Goal: Information Seeking & Learning: Learn about a topic

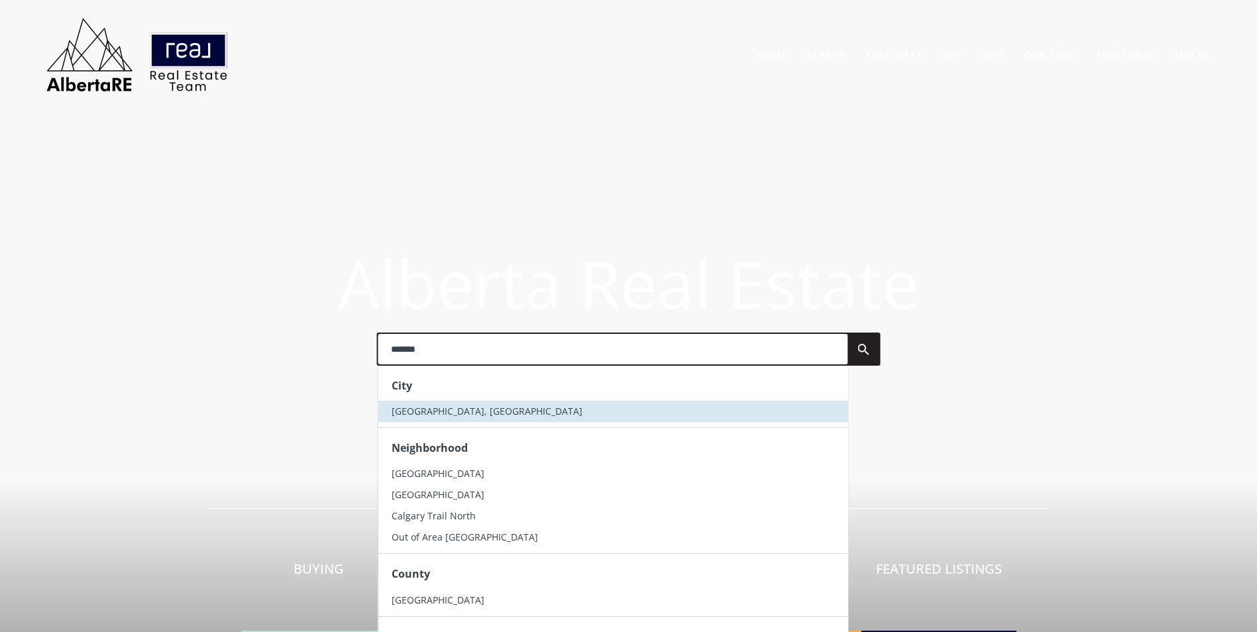
type input "*******"
click at [439, 410] on span "Calgary, AB" at bounding box center [486, 411] width 191 height 13
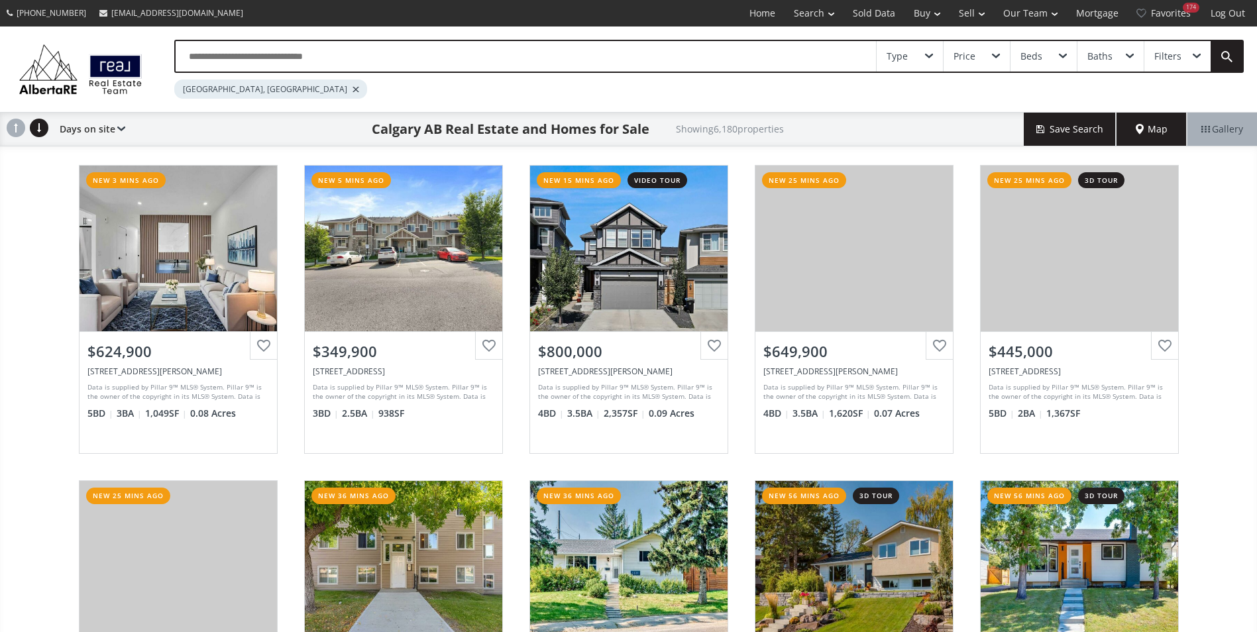
click at [237, 56] on input "text" at bounding box center [526, 56] width 700 height 30
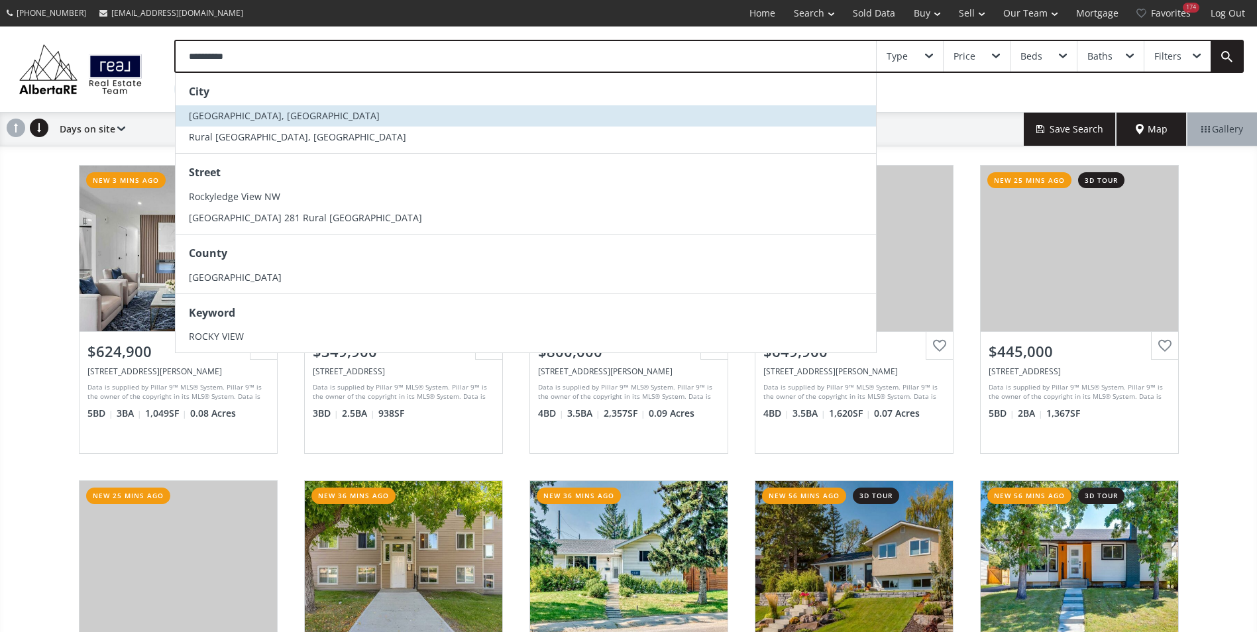
type input "**********"
click at [237, 119] on span "[GEOGRAPHIC_DATA], [GEOGRAPHIC_DATA]" at bounding box center [284, 115] width 191 height 13
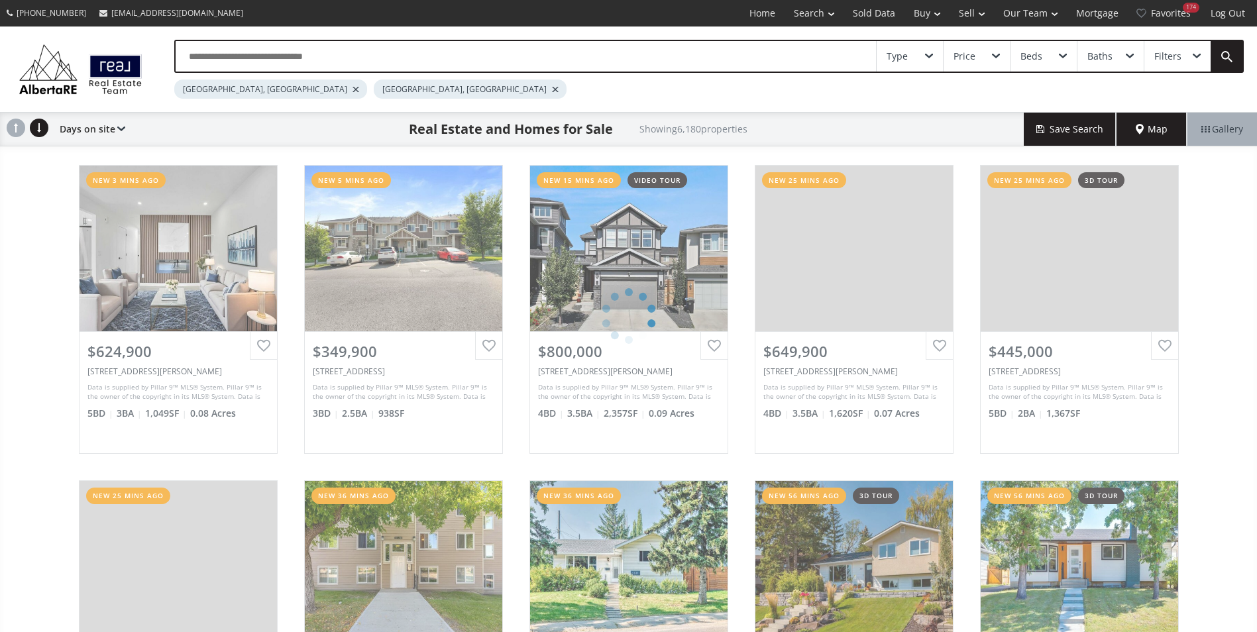
click at [353, 89] on div at bounding box center [356, 89] width 7 height 5
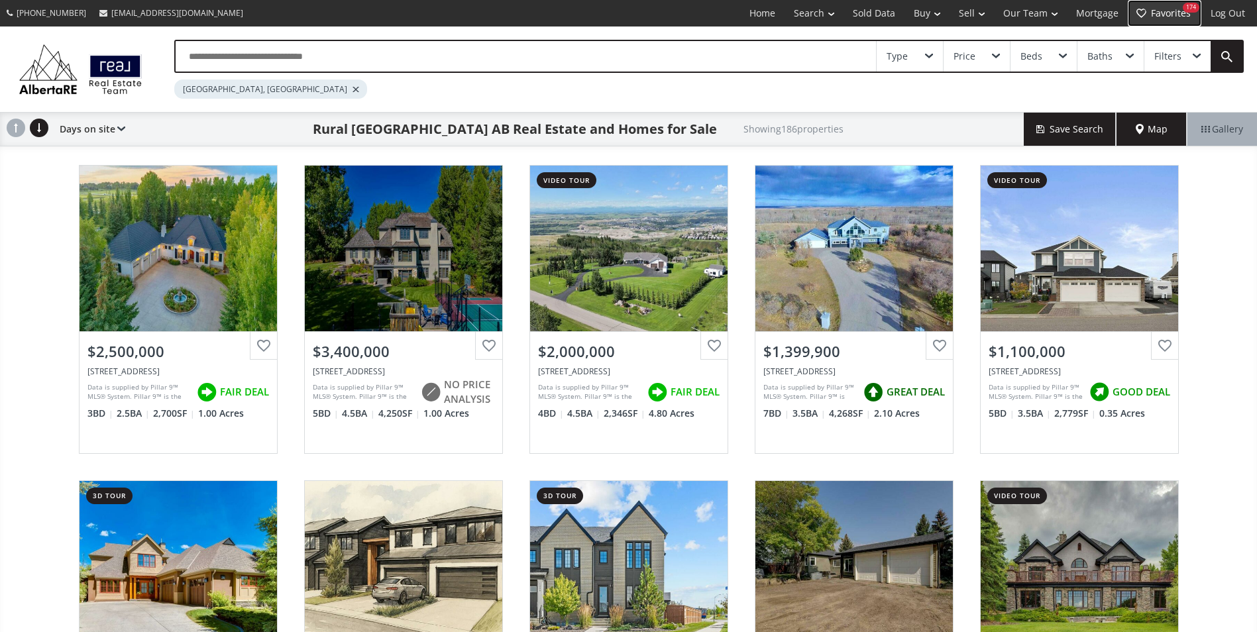
click at [1172, 11] on link "Favorites 174" at bounding box center [1165, 13] width 74 height 27
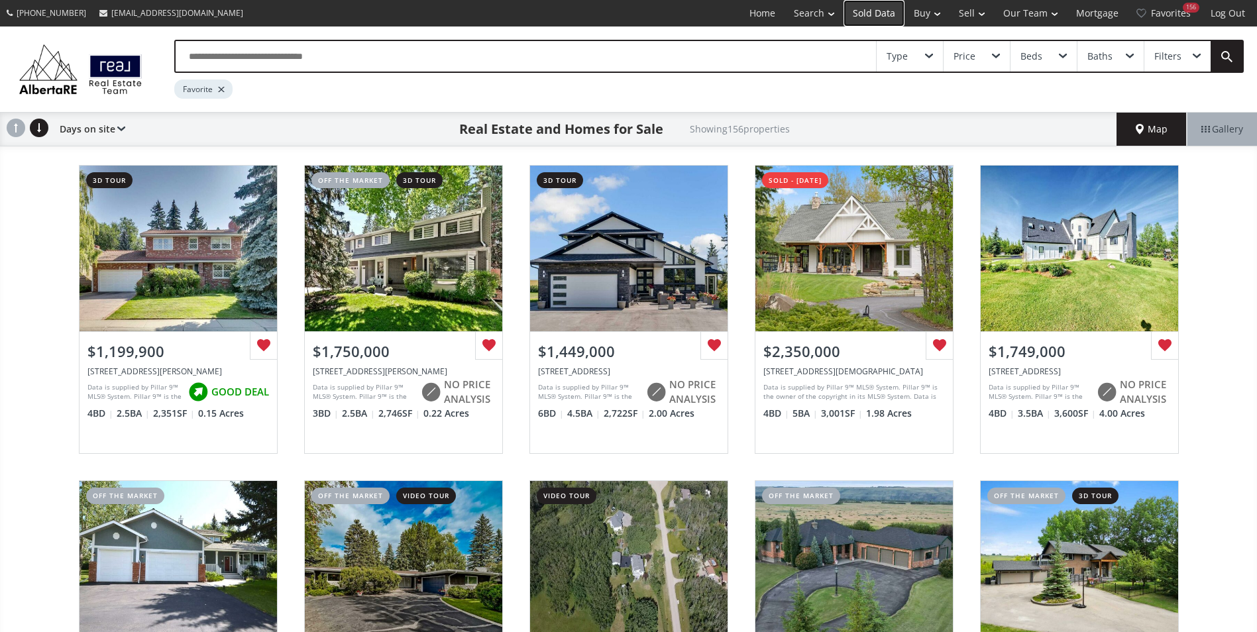
click at [885, 9] on link "Sold Data" at bounding box center [874, 13] width 61 height 27
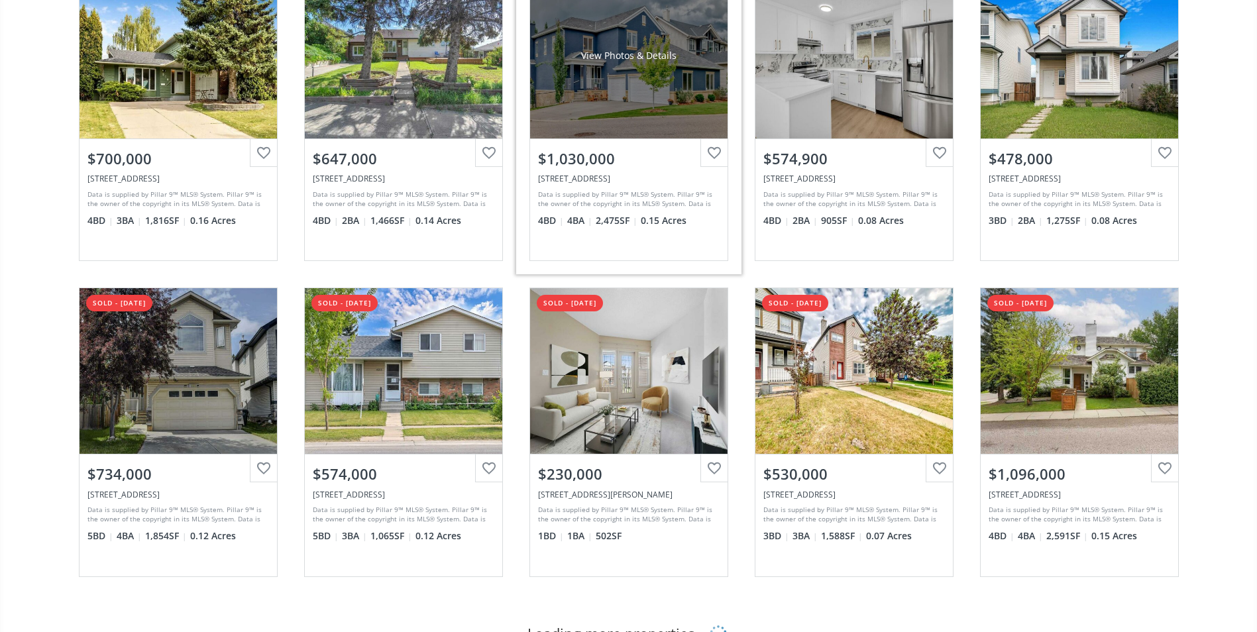
scroll to position [199, 0]
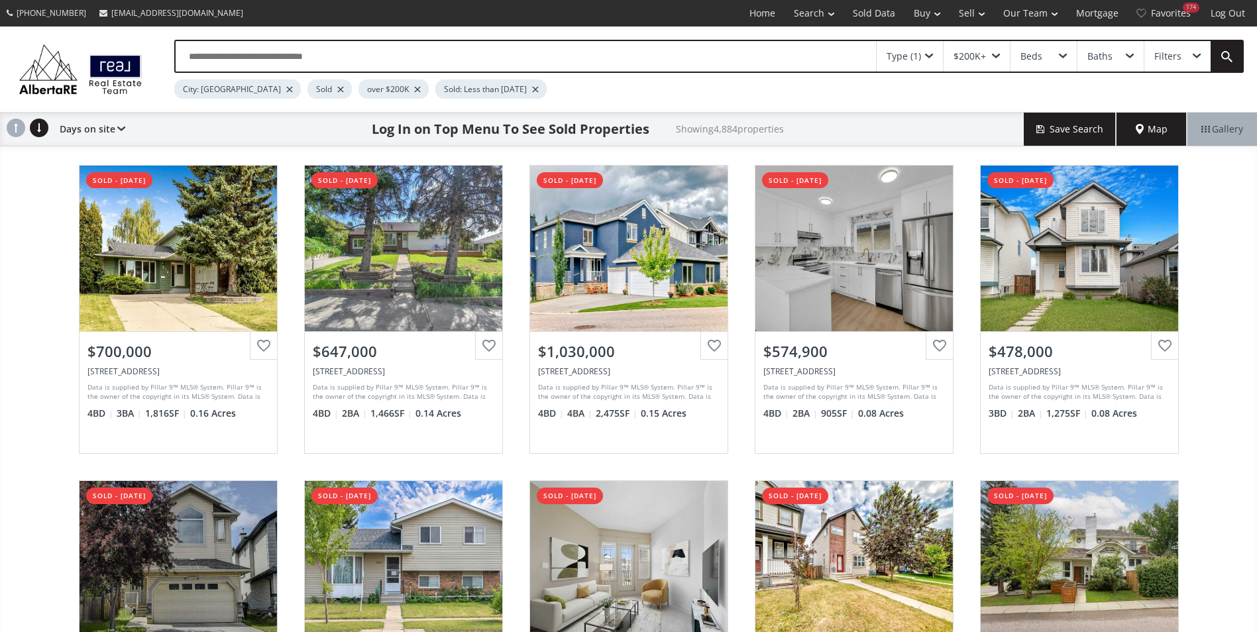
click at [325, 59] on input "text" at bounding box center [526, 56] width 700 height 30
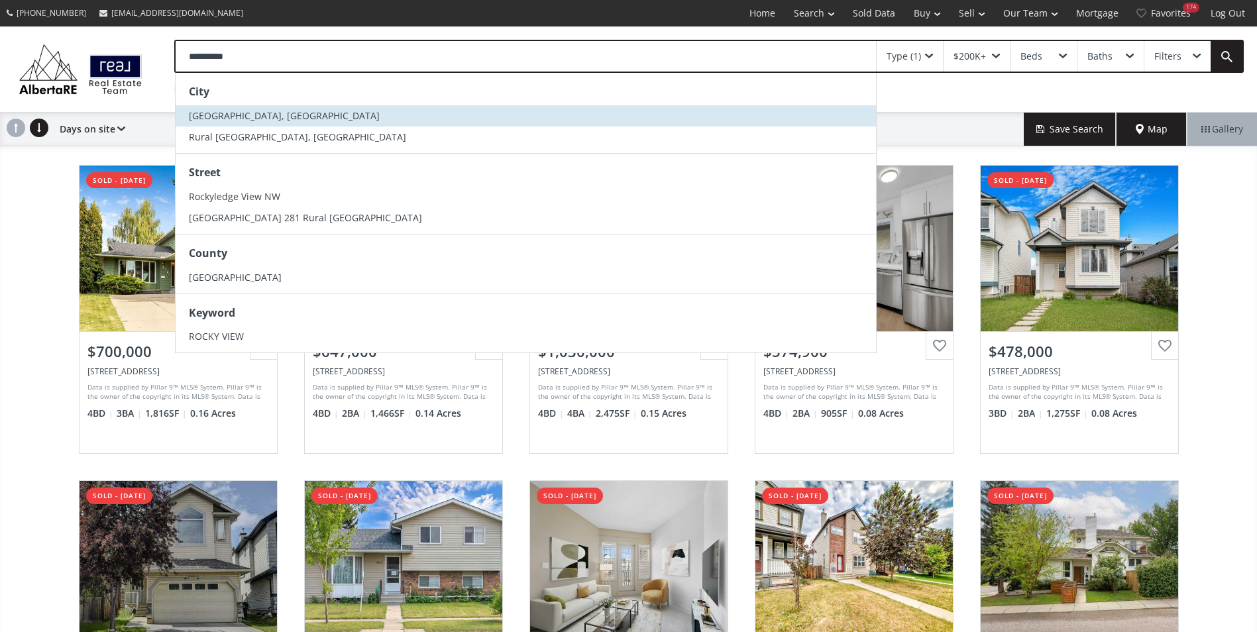
type input "**********"
click at [296, 123] on li "[GEOGRAPHIC_DATA], [GEOGRAPHIC_DATA]" at bounding box center [526, 115] width 700 height 21
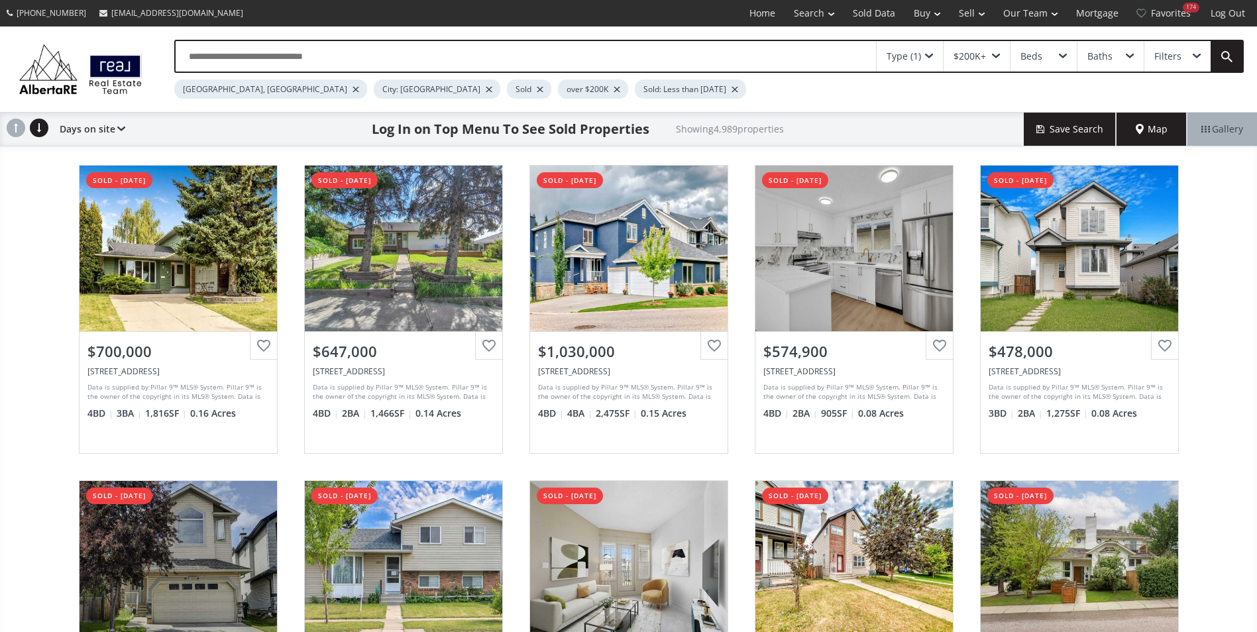
click at [374, 83] on div "City: [GEOGRAPHIC_DATA]" at bounding box center [437, 89] width 127 height 19
click at [486, 89] on div at bounding box center [489, 89] width 7 height 5
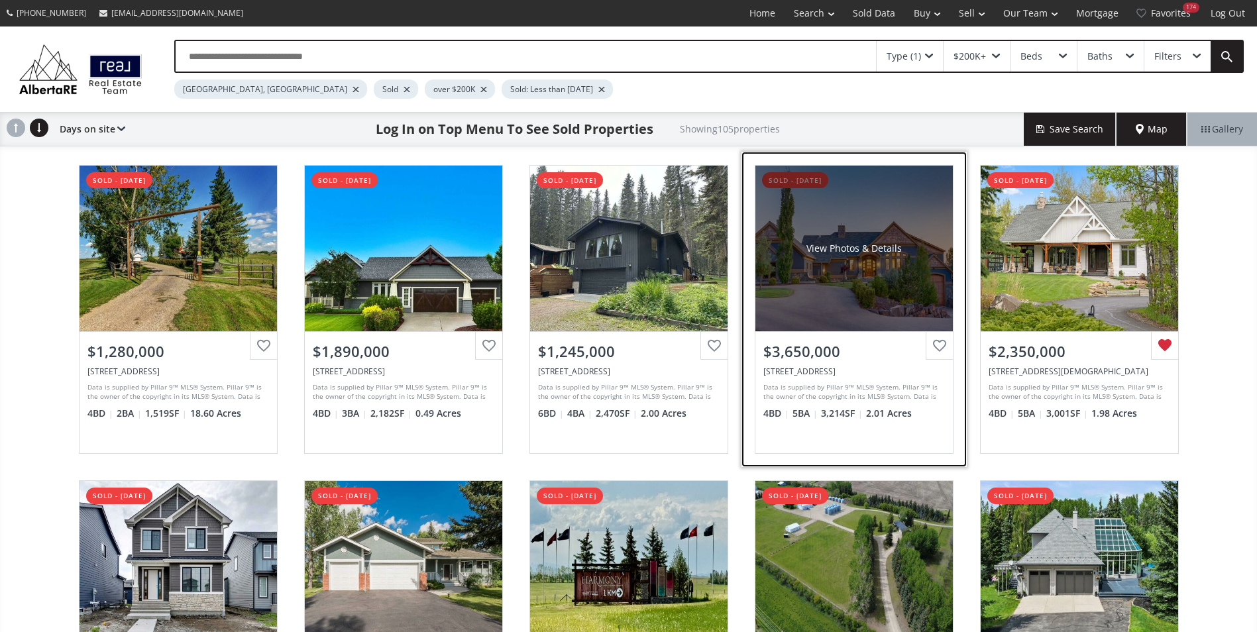
click at [797, 270] on div "View Photos & Details" at bounding box center [853, 249] width 197 height 166
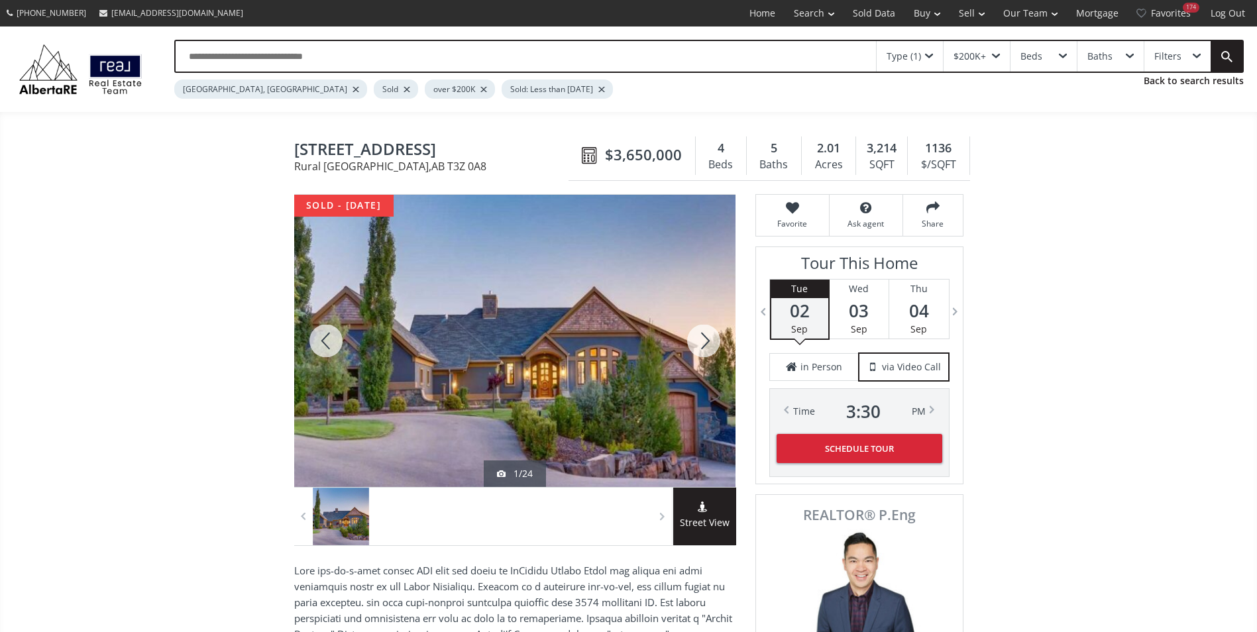
click at [704, 343] on div at bounding box center [704, 341] width 64 height 292
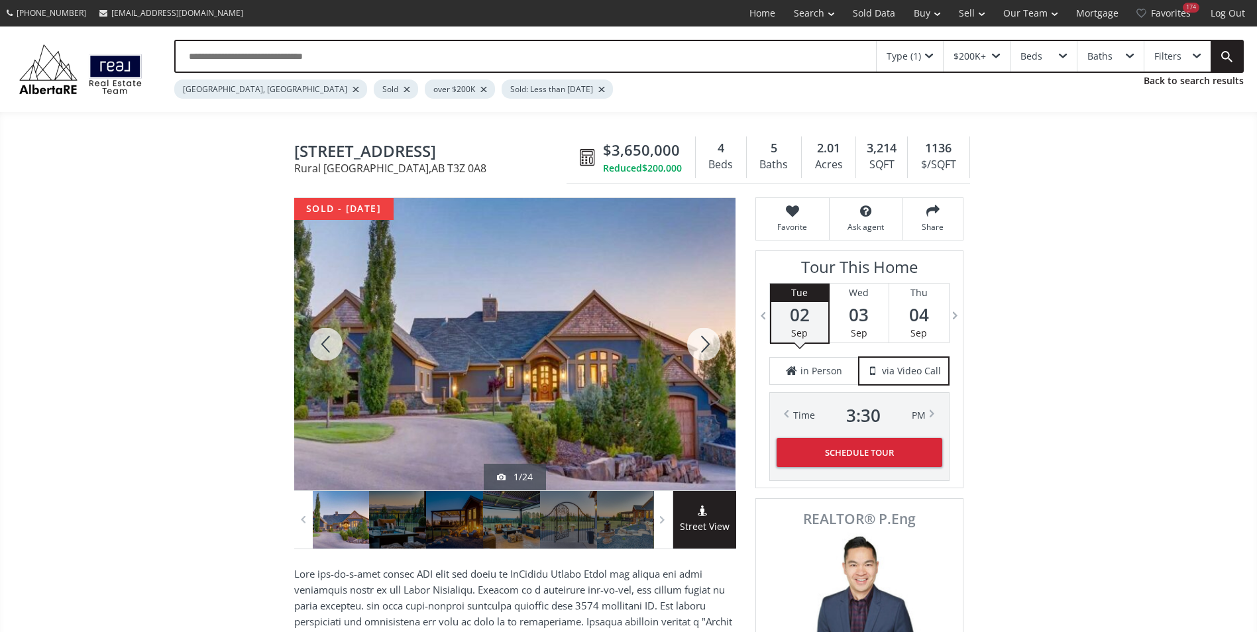
click at [704, 343] on div at bounding box center [704, 344] width 64 height 292
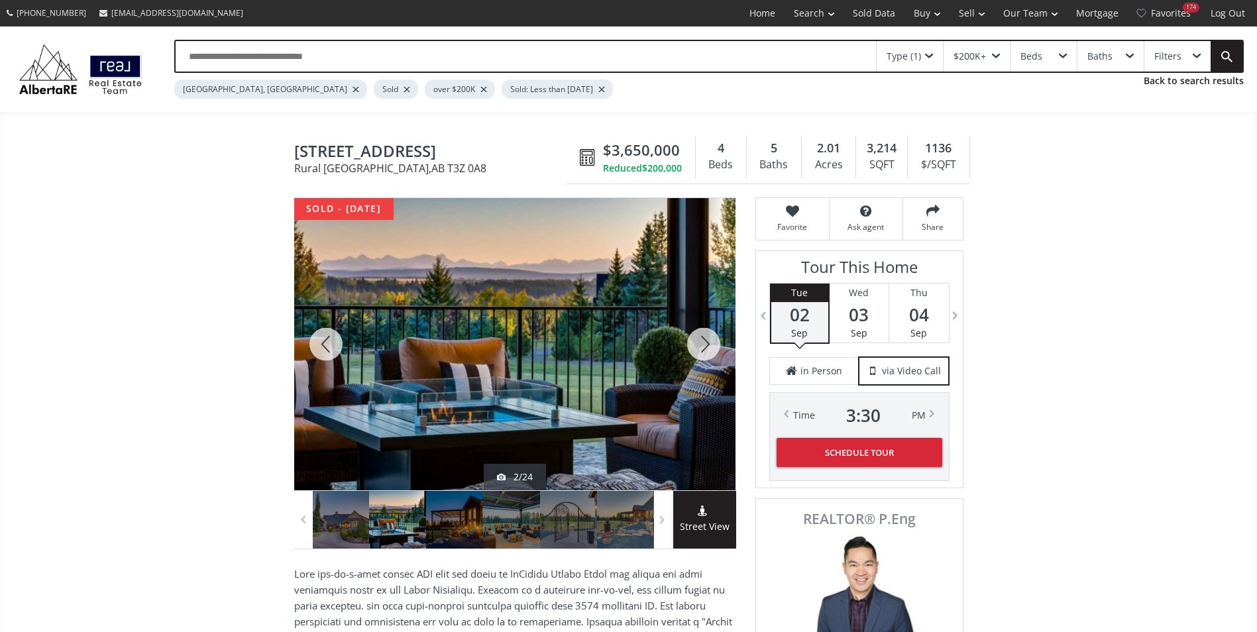
click at [704, 343] on div at bounding box center [704, 344] width 64 height 292
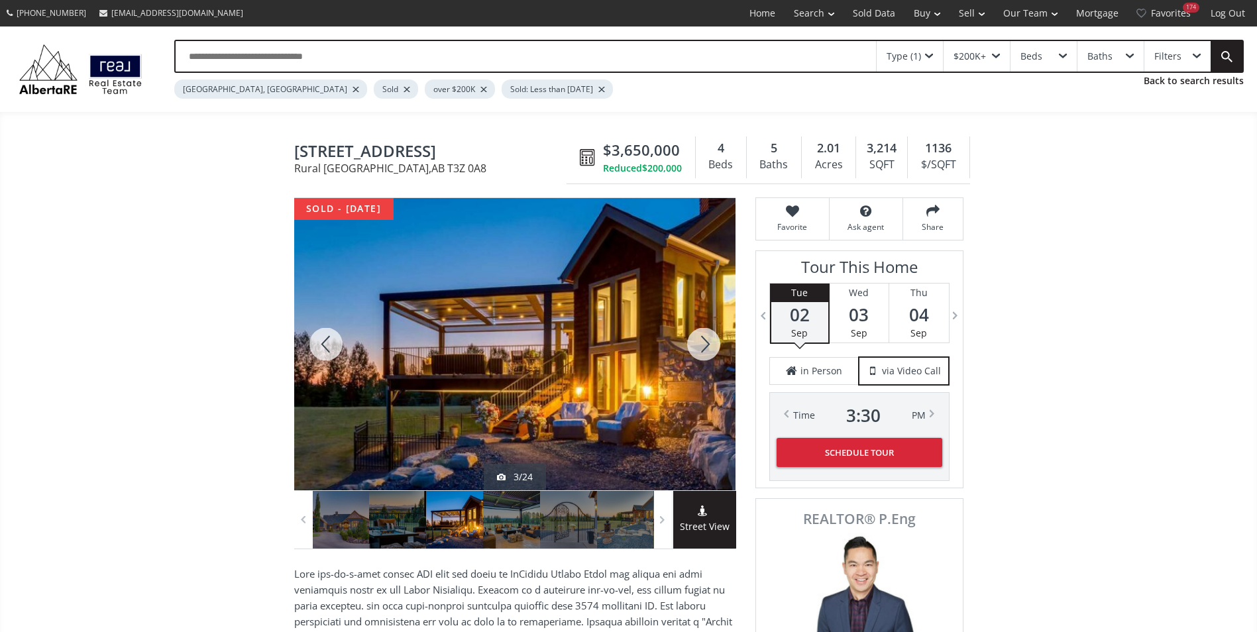
click at [704, 343] on div at bounding box center [704, 344] width 64 height 292
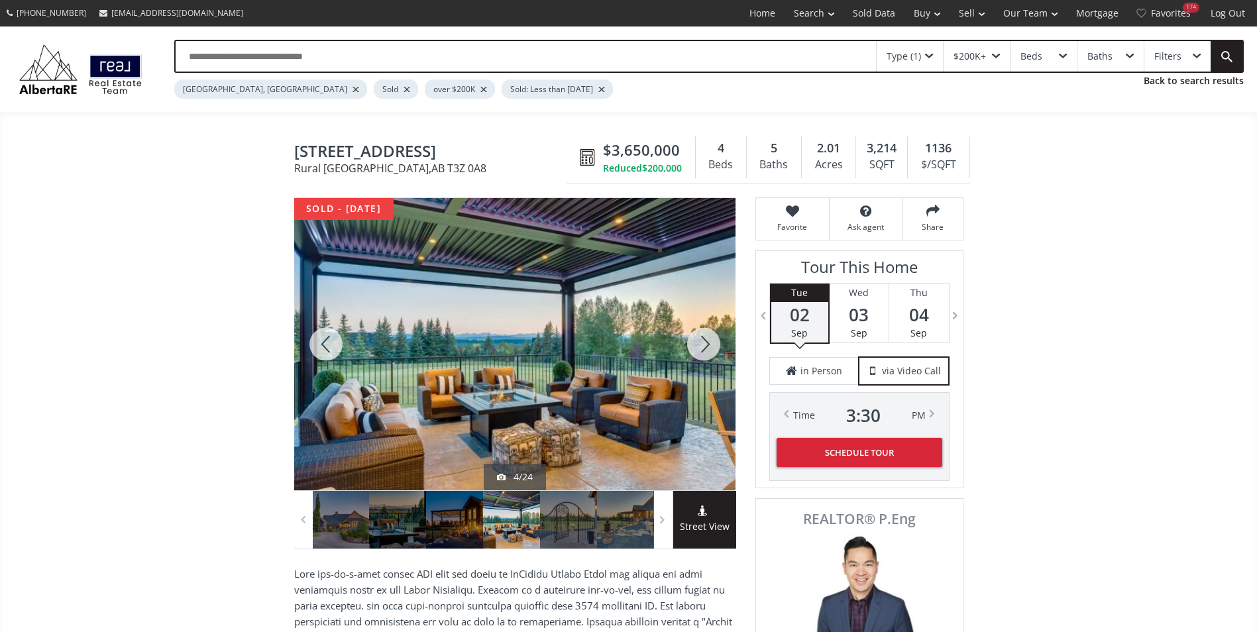
click at [704, 343] on div at bounding box center [704, 344] width 64 height 292
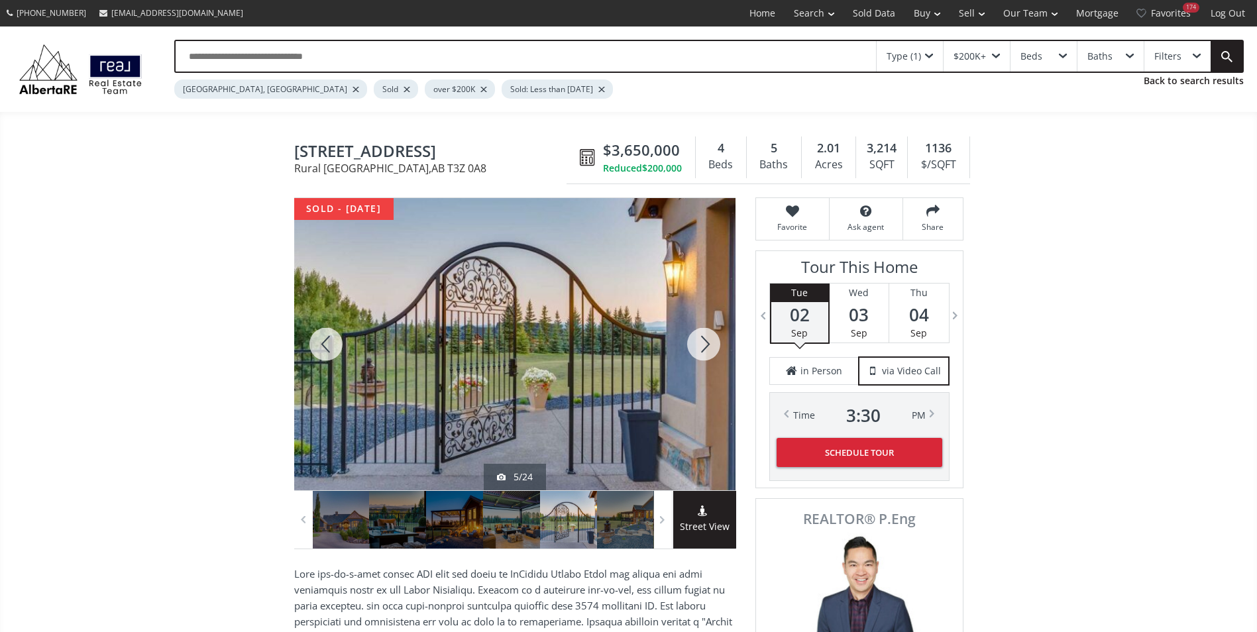
click at [704, 343] on div at bounding box center [704, 344] width 64 height 292
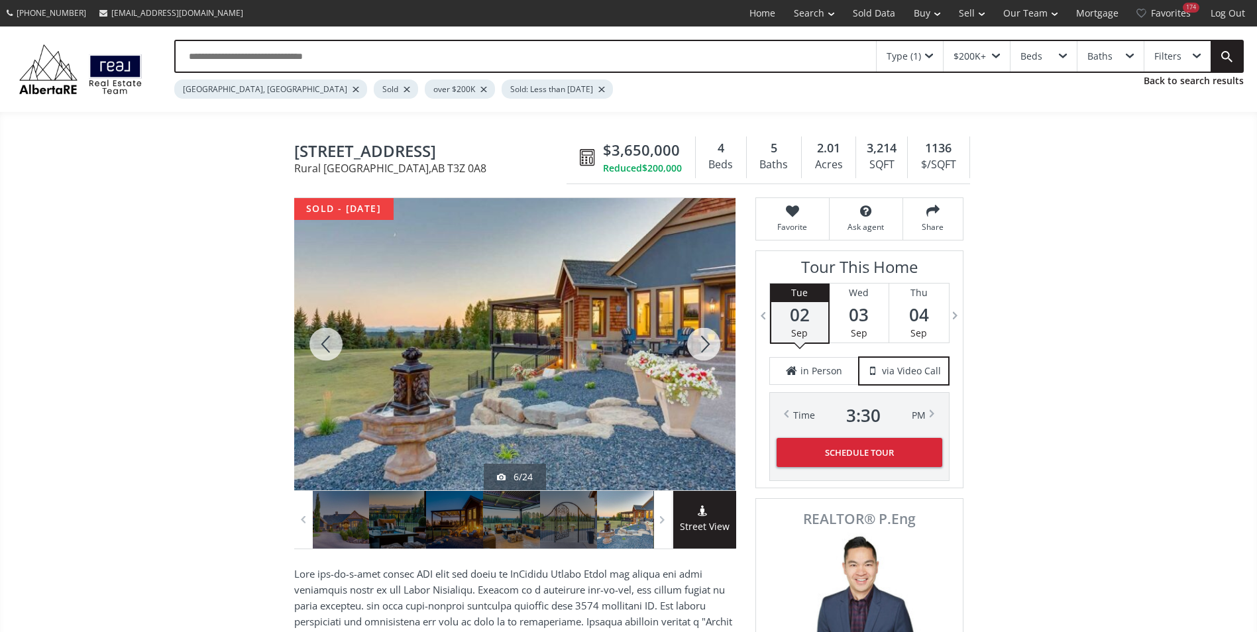
click at [704, 343] on div at bounding box center [704, 344] width 64 height 292
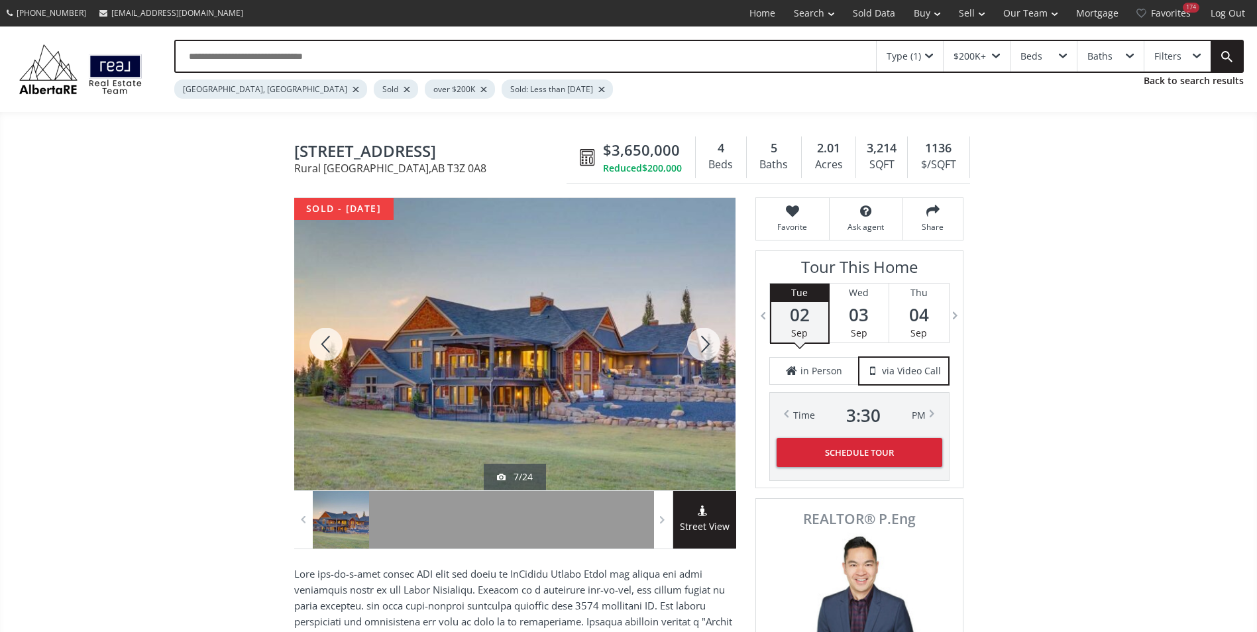
click at [704, 343] on div at bounding box center [704, 344] width 64 height 292
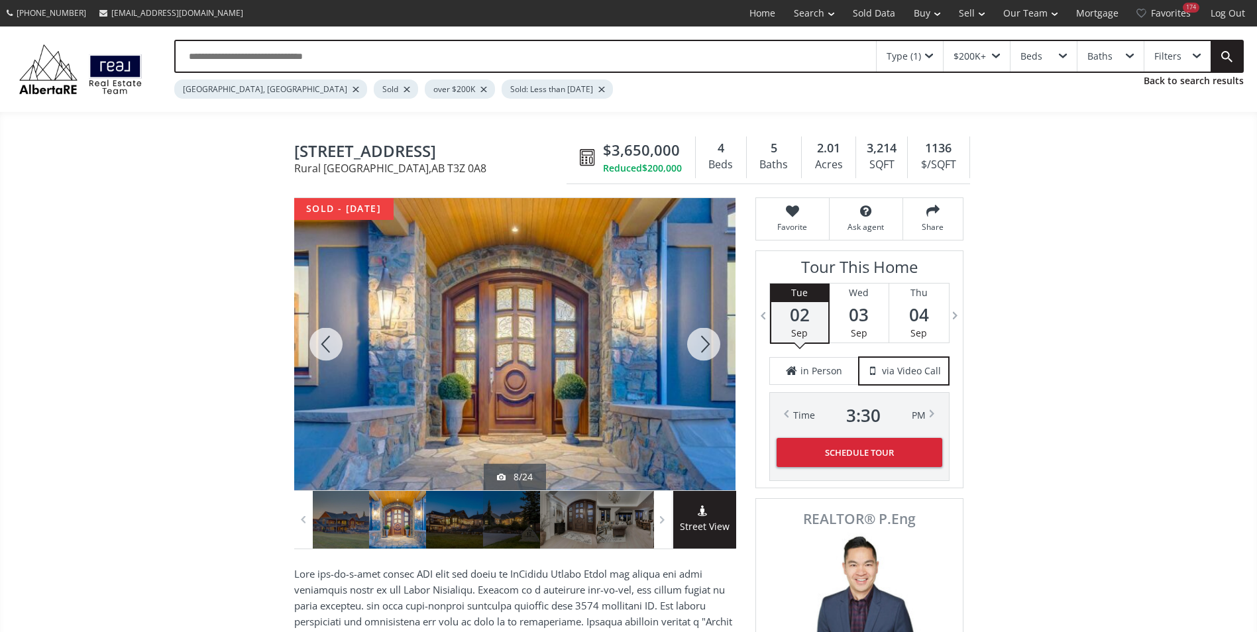
click at [704, 343] on div at bounding box center [704, 344] width 64 height 292
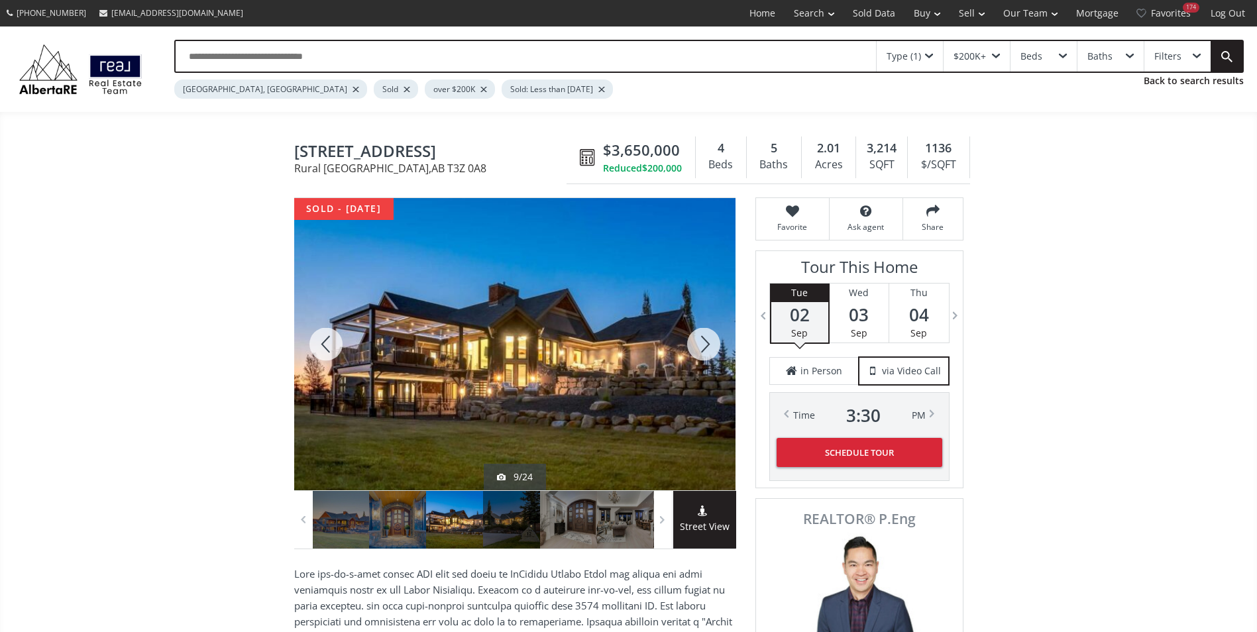
click at [704, 343] on div at bounding box center [704, 344] width 64 height 292
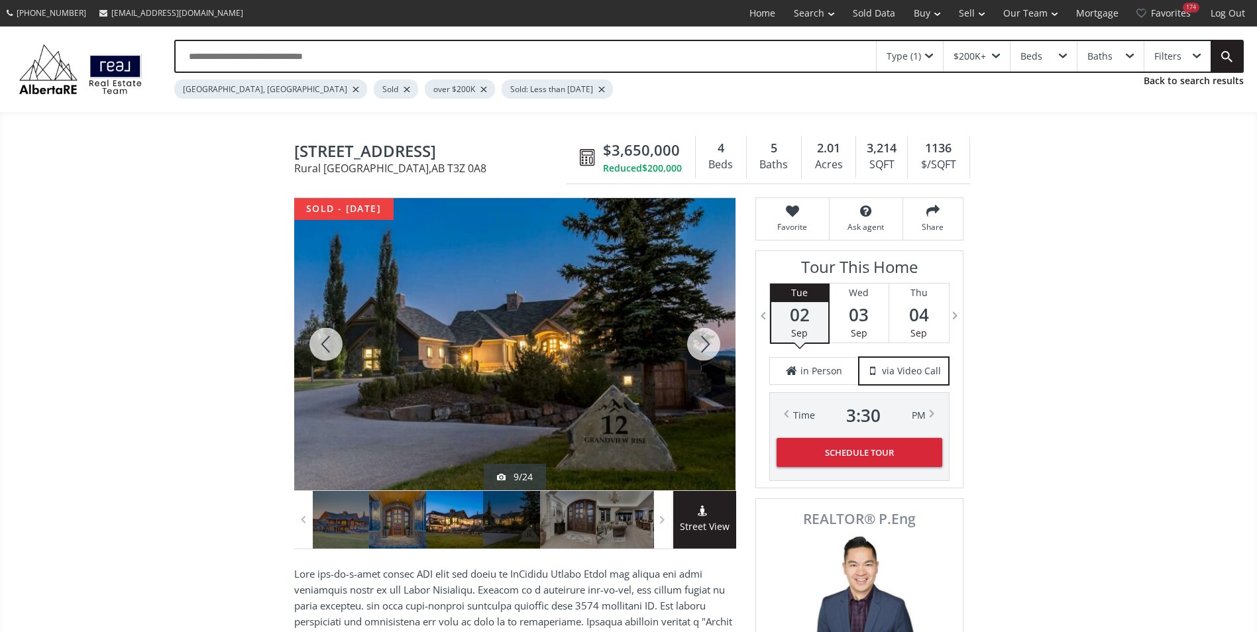
click at [704, 343] on div at bounding box center [704, 344] width 64 height 292
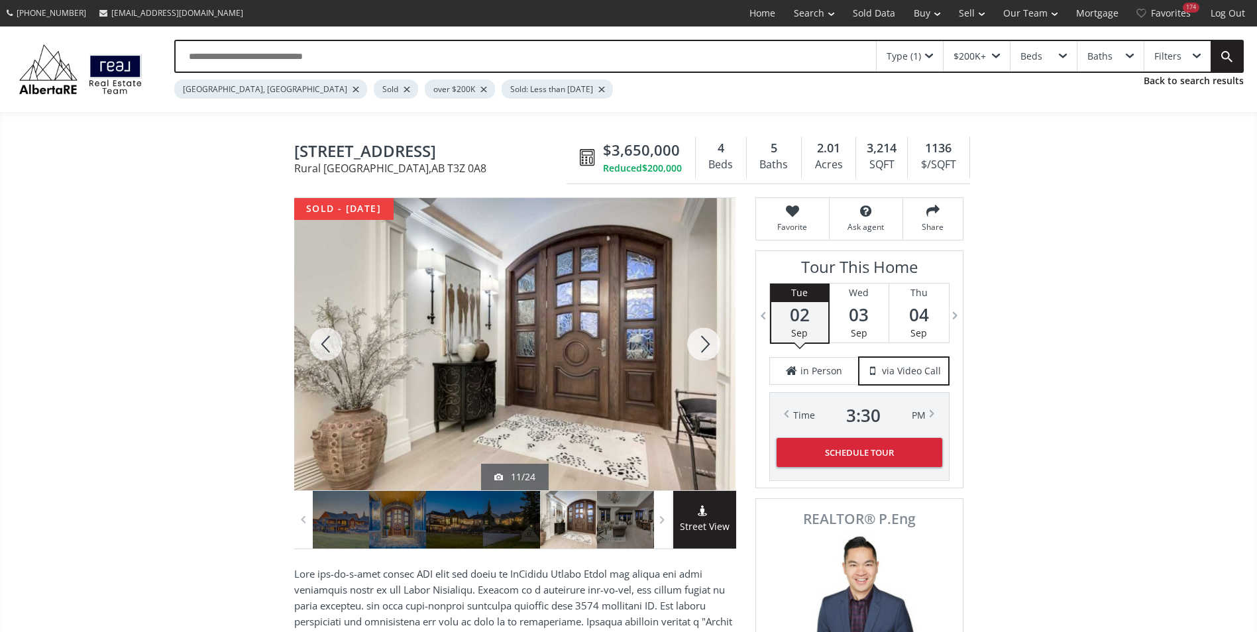
click at [704, 343] on div at bounding box center [704, 344] width 64 height 292
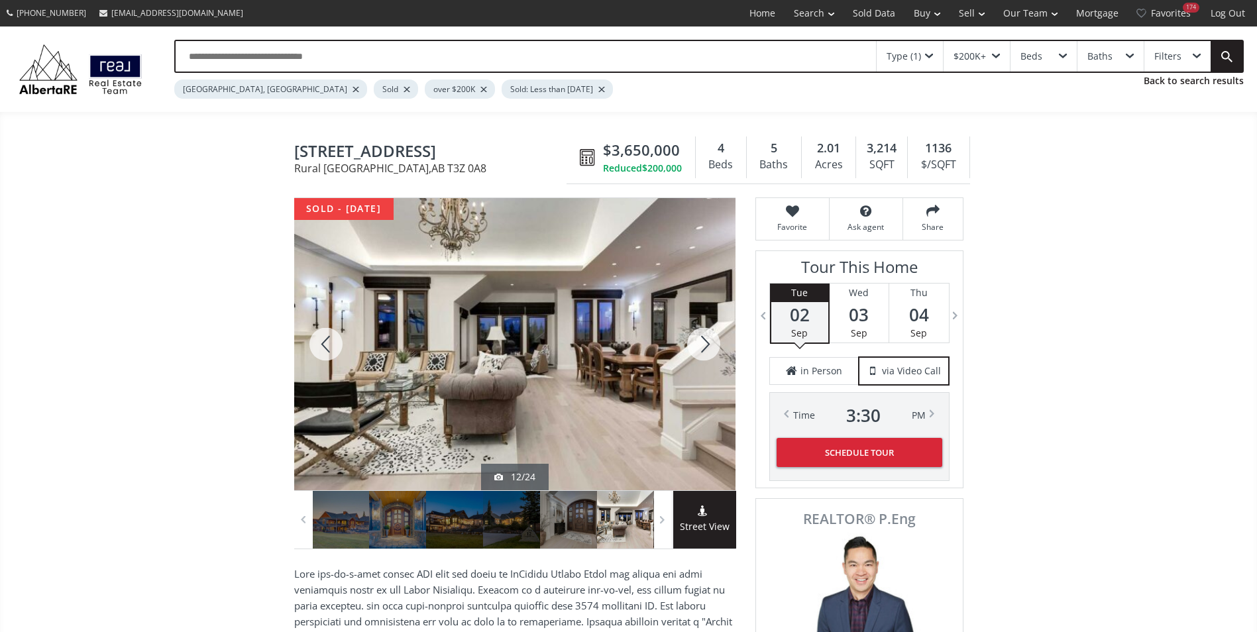
click at [335, 339] on div at bounding box center [326, 344] width 64 height 292
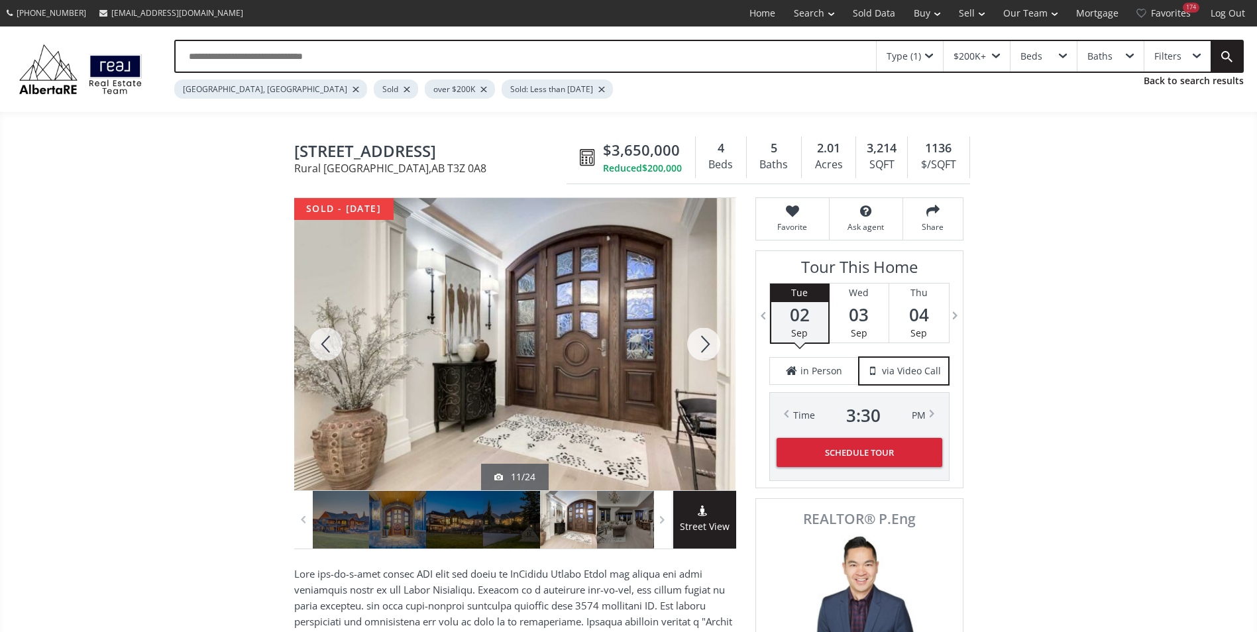
click at [700, 339] on div at bounding box center [704, 344] width 64 height 292
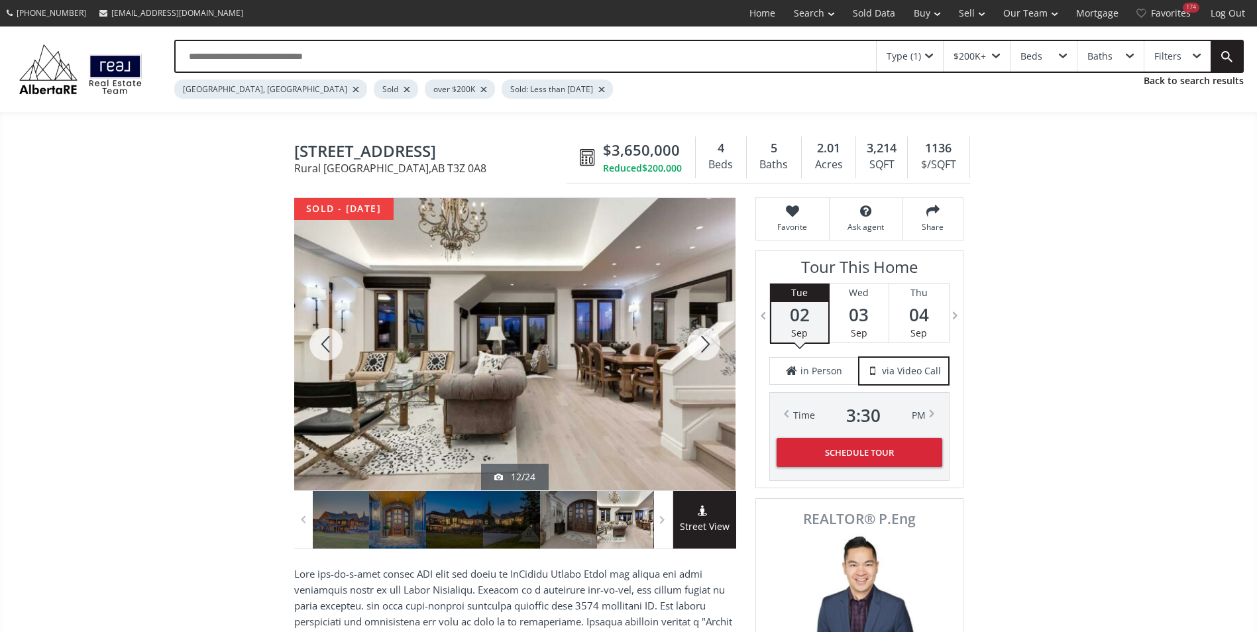
click at [336, 347] on div at bounding box center [326, 344] width 64 height 292
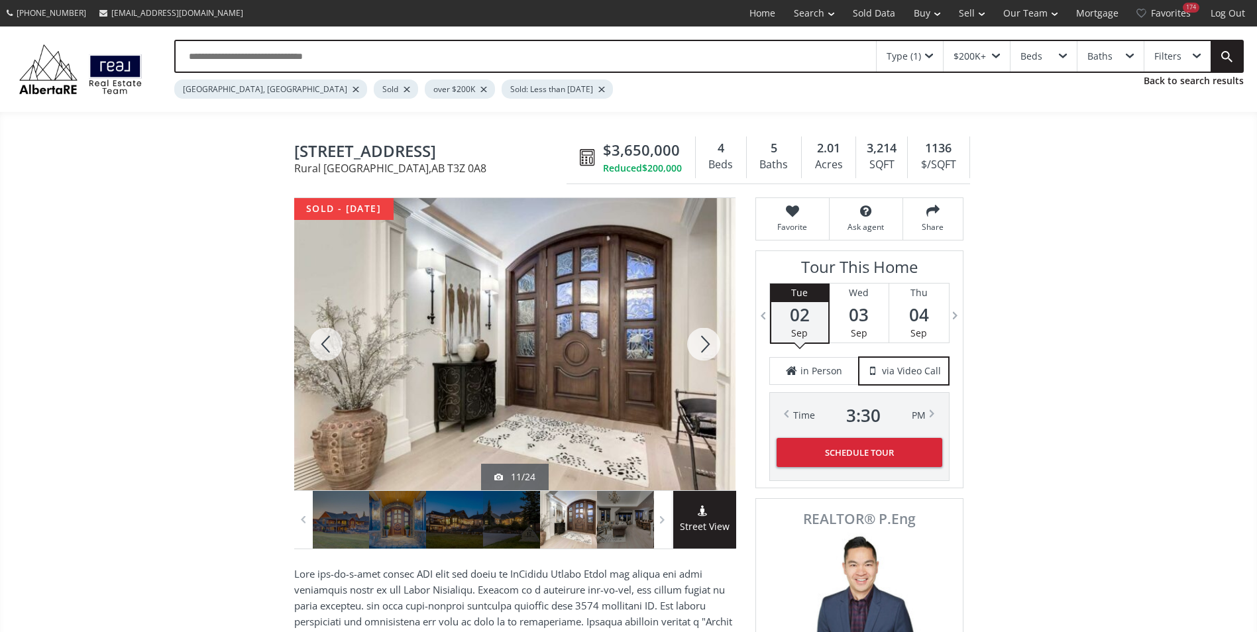
click at [698, 351] on div at bounding box center [704, 344] width 64 height 292
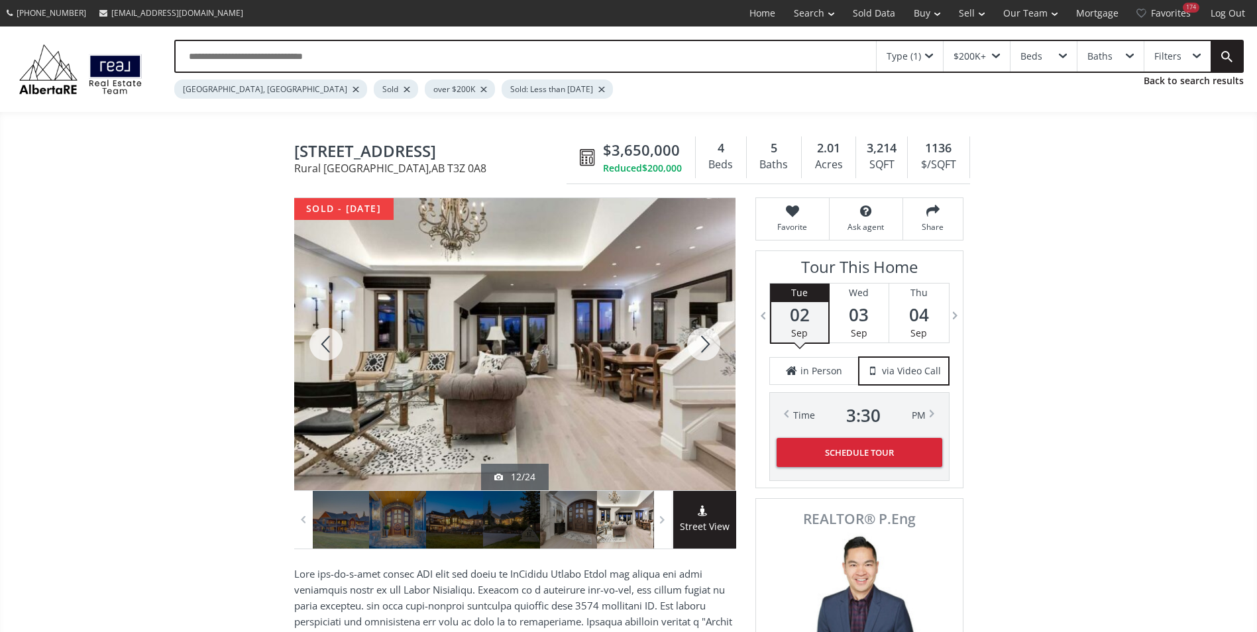
click at [698, 351] on div at bounding box center [704, 344] width 64 height 292
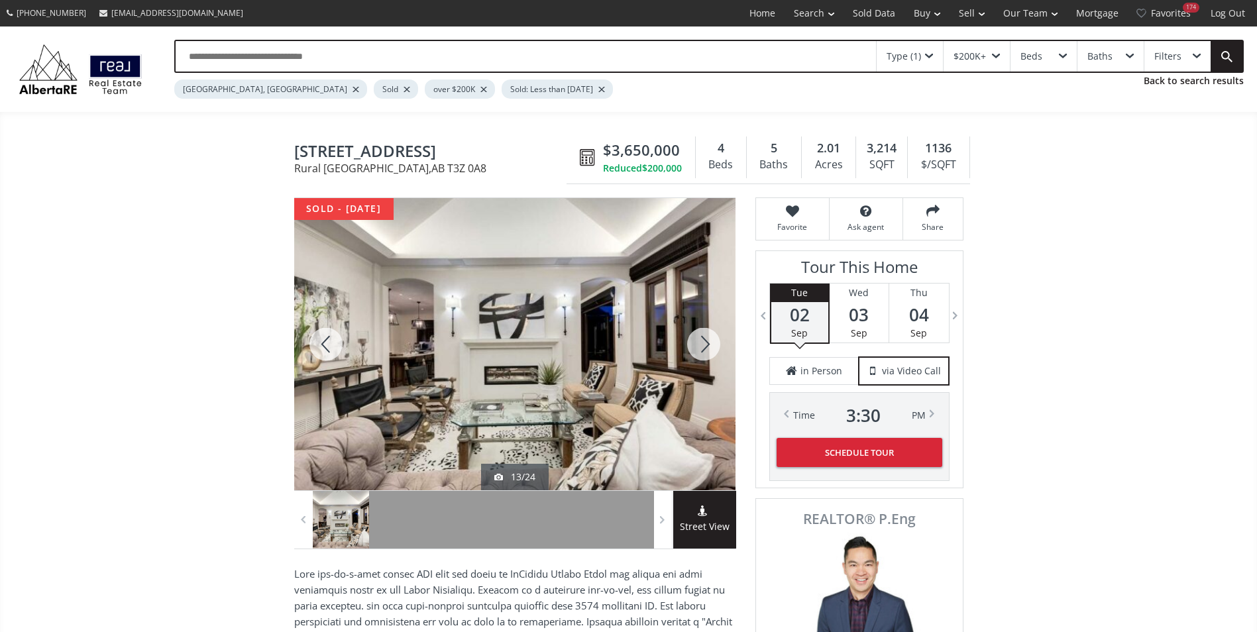
click at [698, 351] on div at bounding box center [704, 344] width 64 height 292
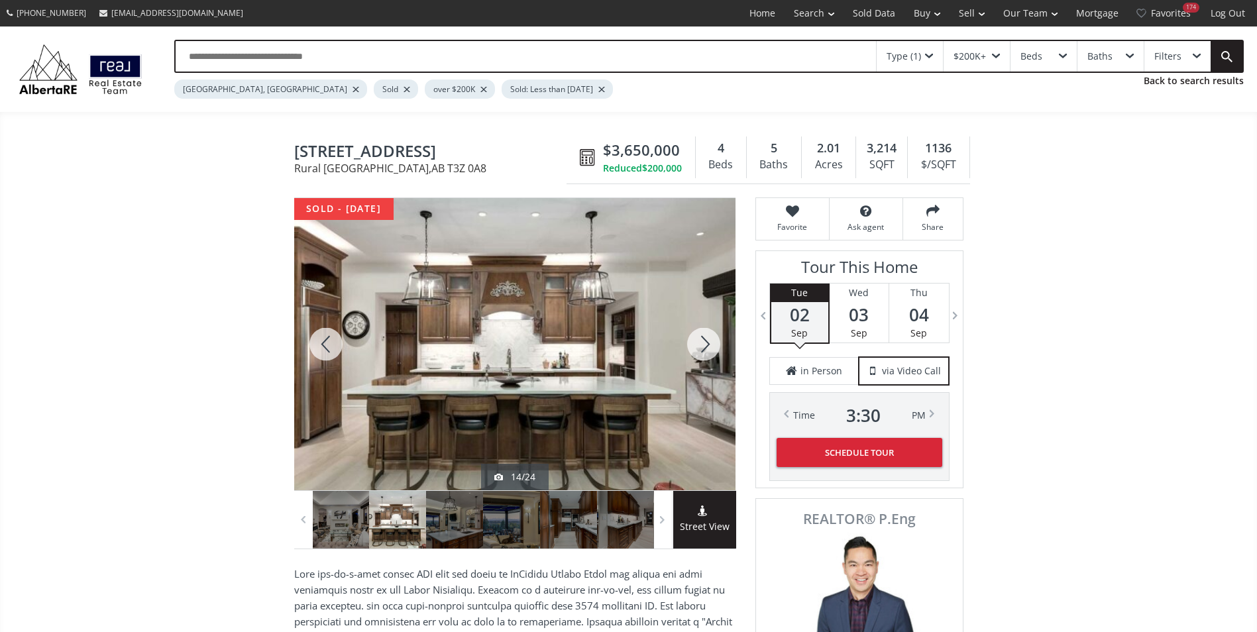
click at [698, 351] on div at bounding box center [704, 344] width 64 height 292
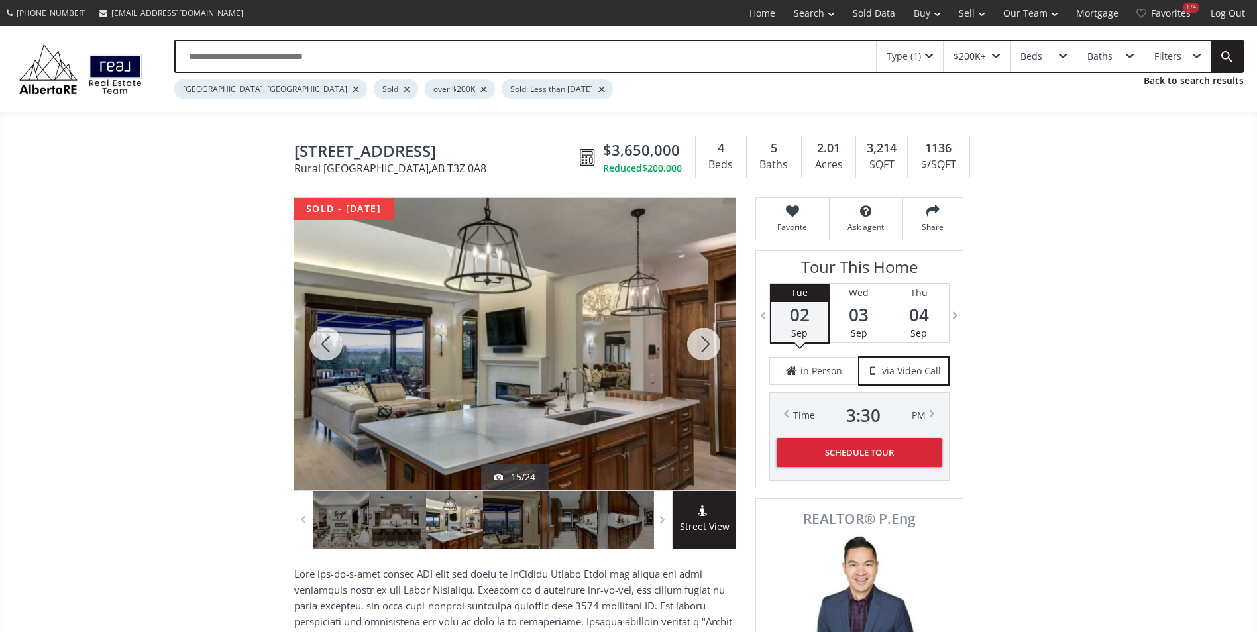
click at [698, 351] on div at bounding box center [704, 344] width 64 height 292
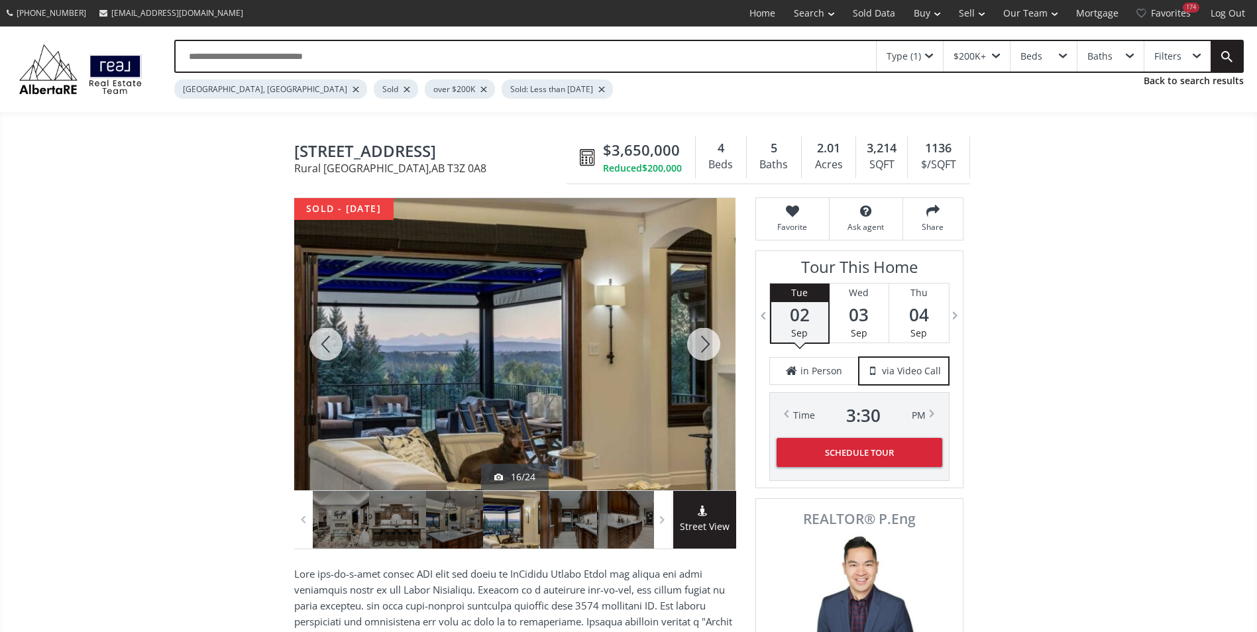
click at [698, 351] on div at bounding box center [704, 344] width 64 height 292
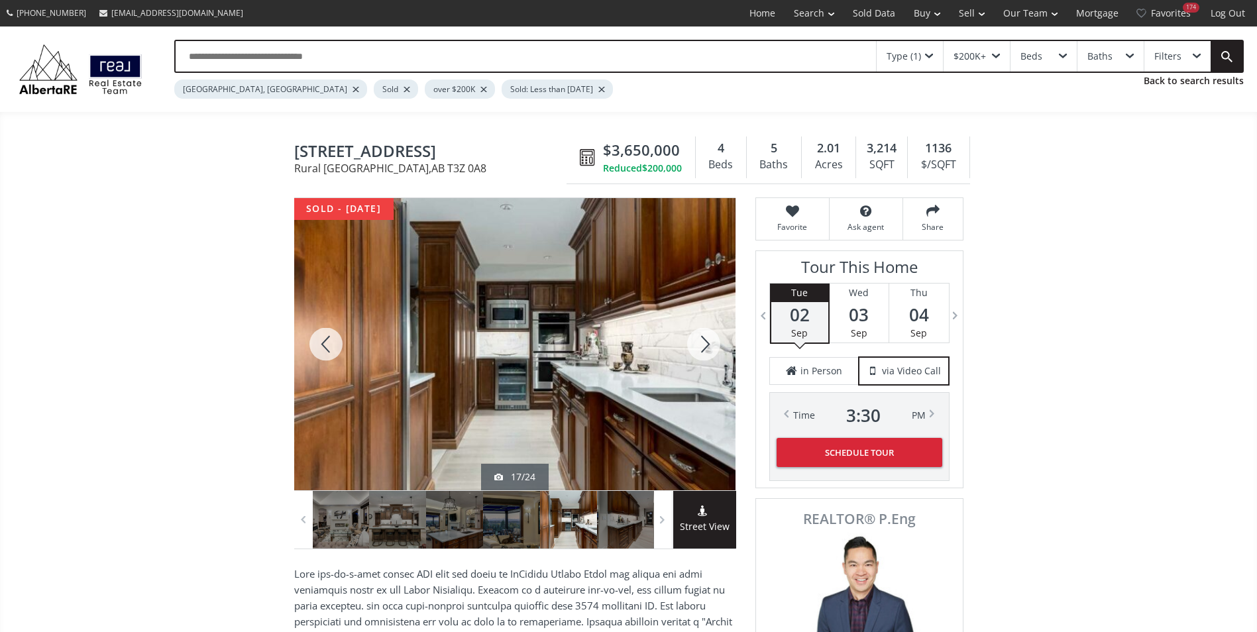
click at [698, 351] on div at bounding box center [704, 344] width 64 height 292
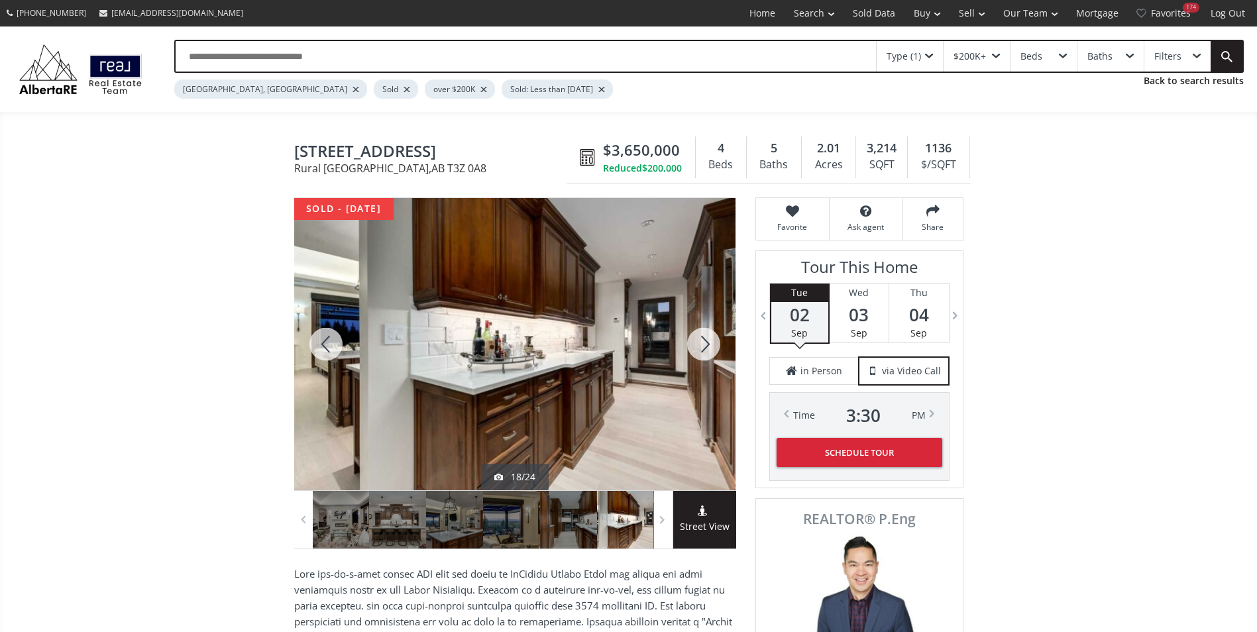
click at [698, 351] on div at bounding box center [704, 344] width 64 height 292
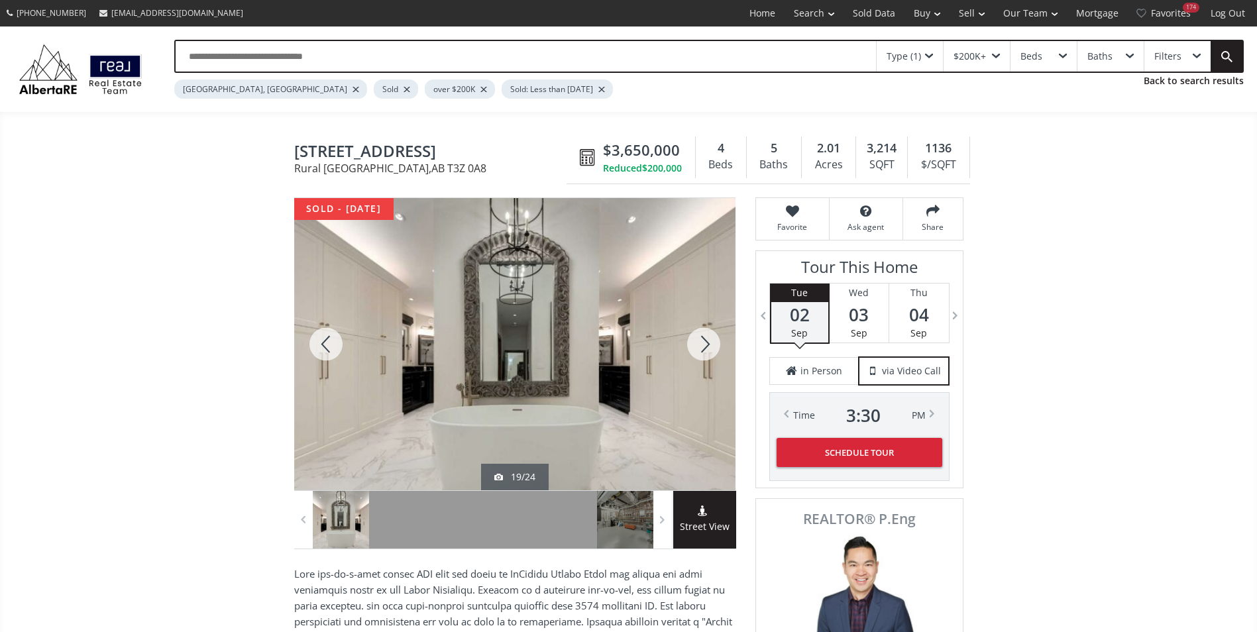
click at [698, 351] on div at bounding box center [704, 344] width 64 height 292
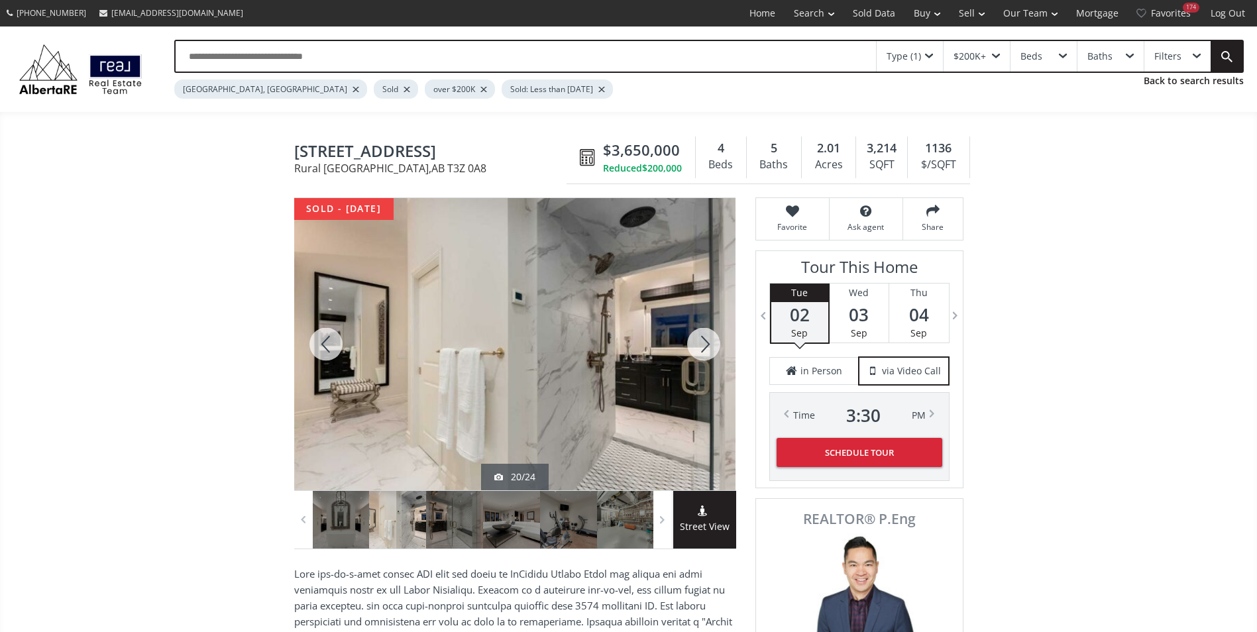
click at [699, 351] on div at bounding box center [704, 344] width 64 height 292
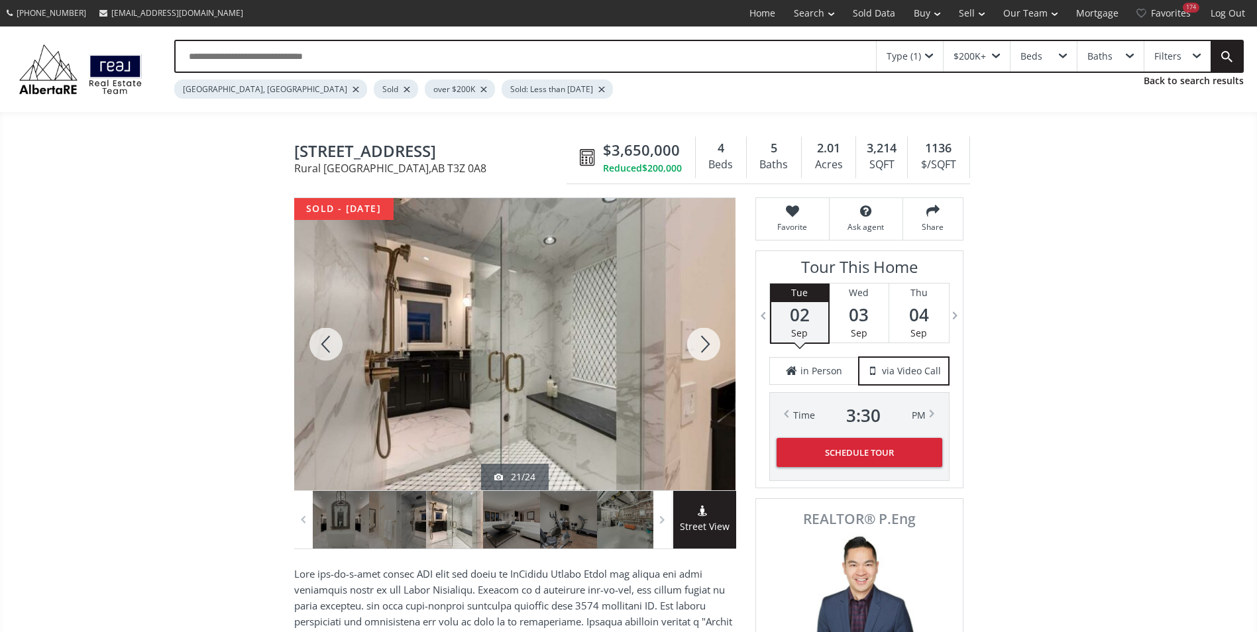
click at [699, 351] on div at bounding box center [704, 344] width 64 height 292
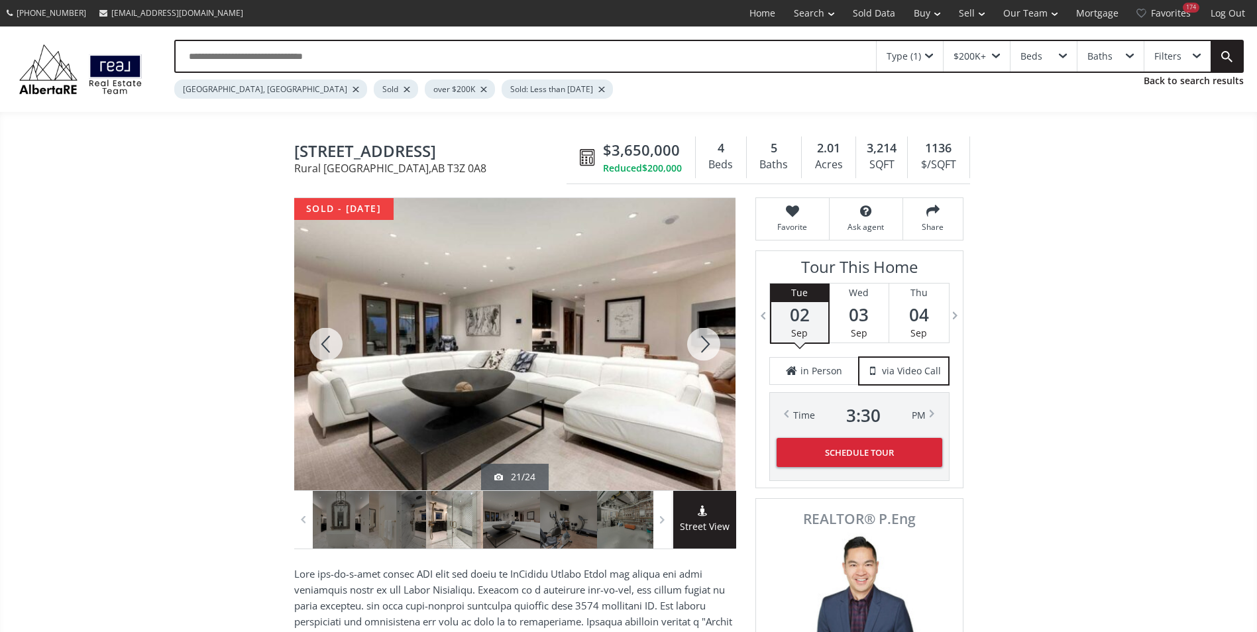
click at [699, 351] on div at bounding box center [704, 344] width 64 height 292
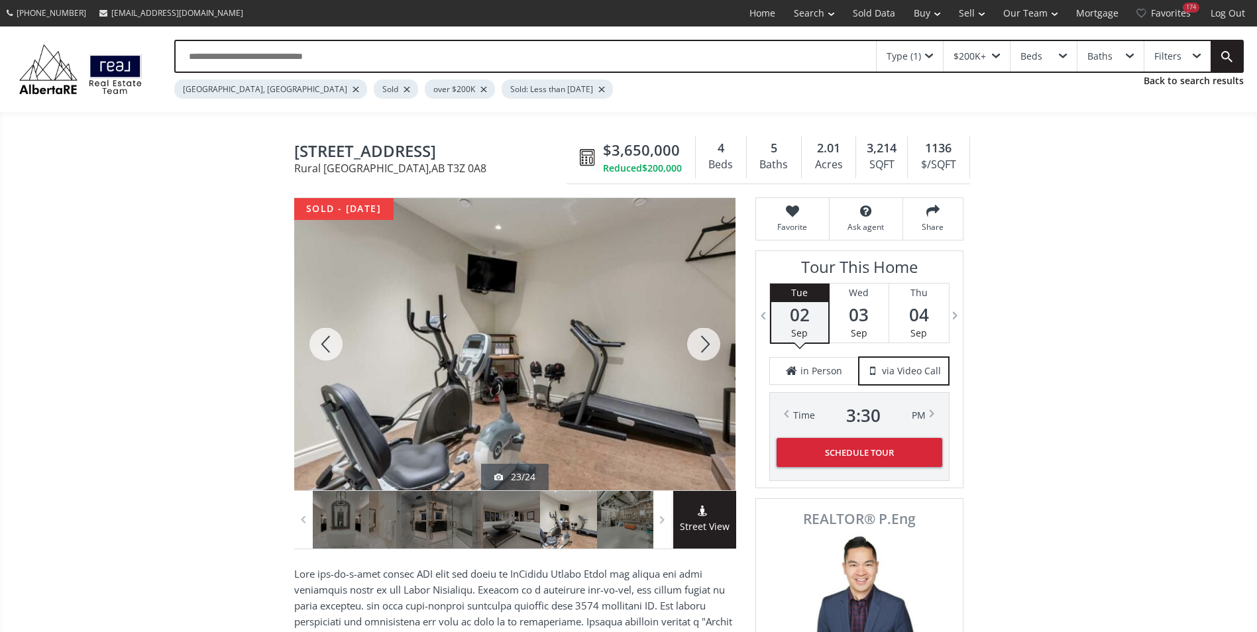
click at [700, 351] on div at bounding box center [704, 344] width 64 height 292
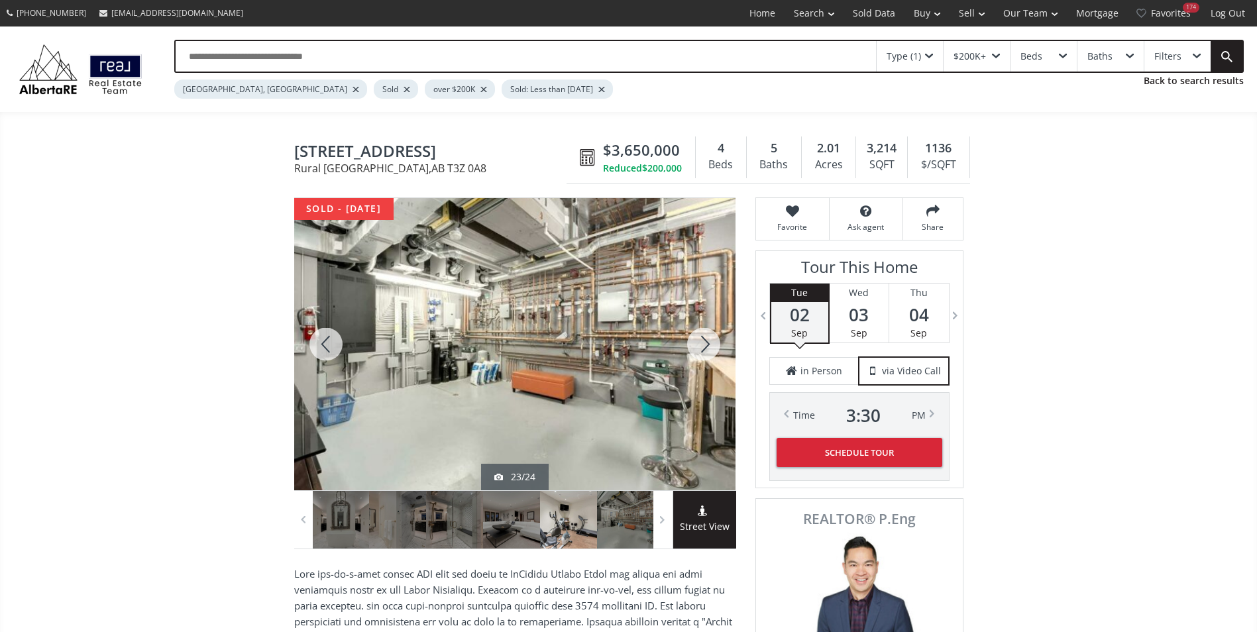
click at [702, 351] on div at bounding box center [704, 344] width 64 height 292
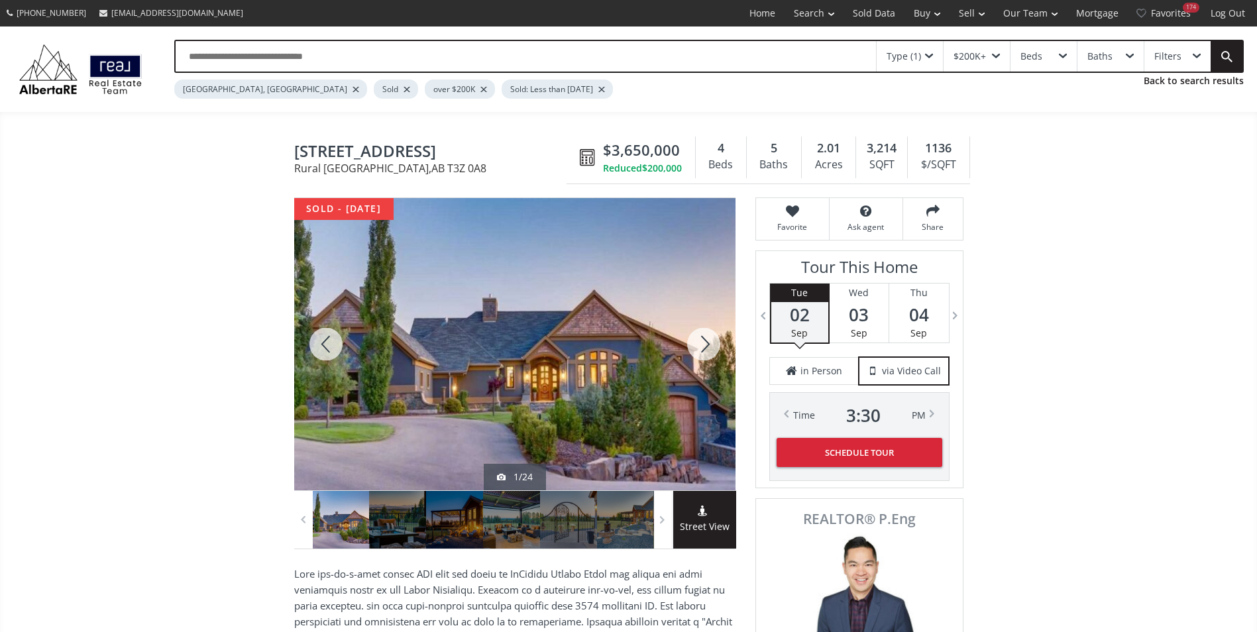
click at [336, 349] on div at bounding box center [326, 344] width 64 height 292
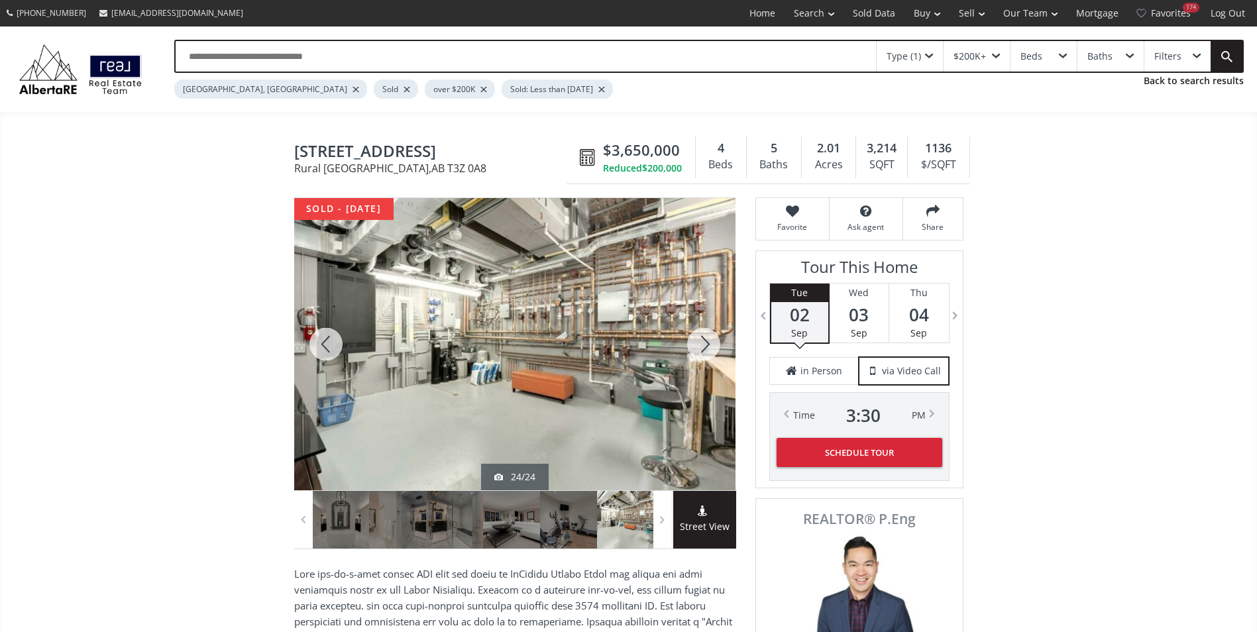
click at [712, 338] on div at bounding box center [704, 344] width 64 height 292
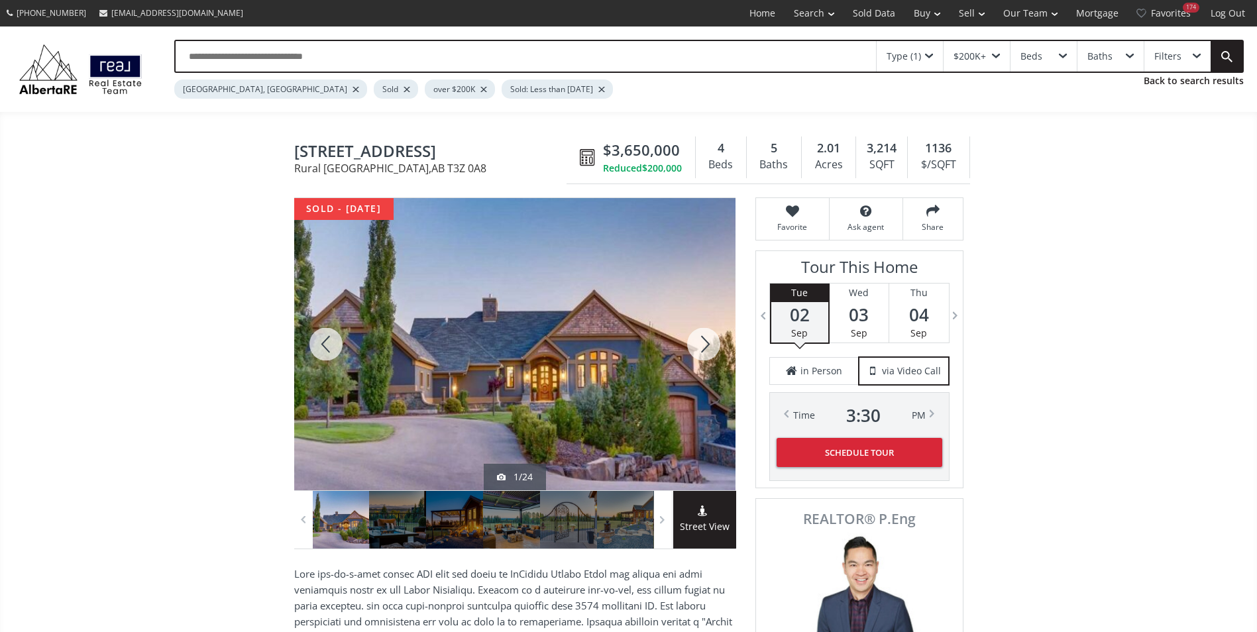
click at [712, 338] on div at bounding box center [704, 344] width 64 height 292
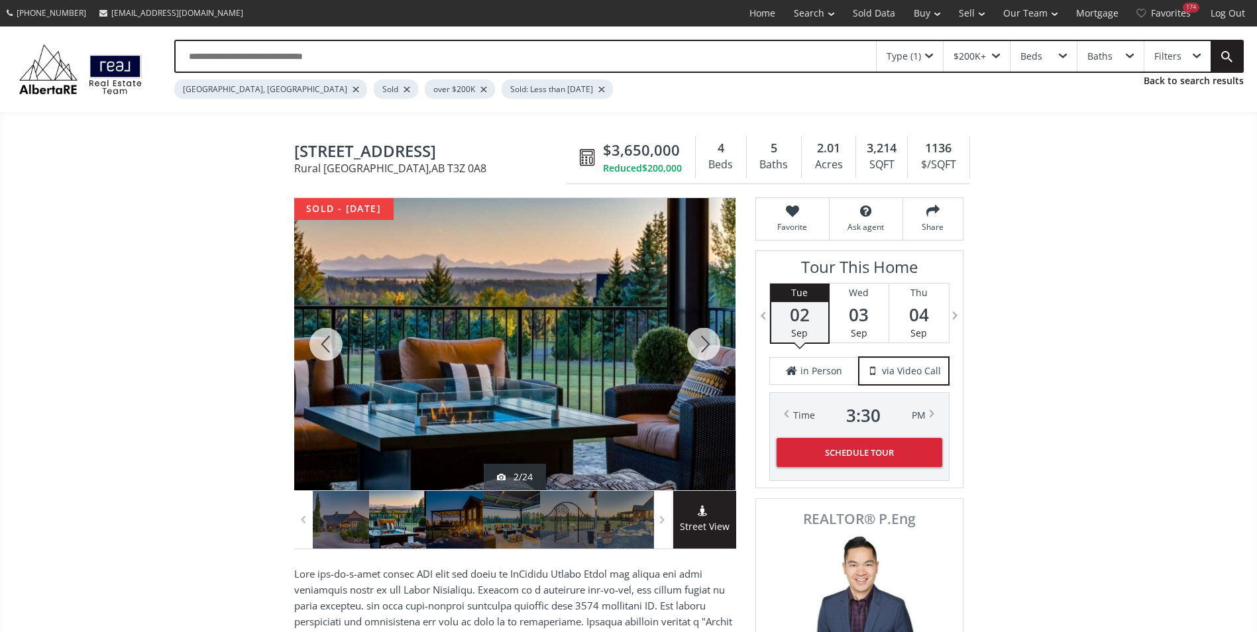
click at [712, 338] on div at bounding box center [704, 344] width 64 height 292
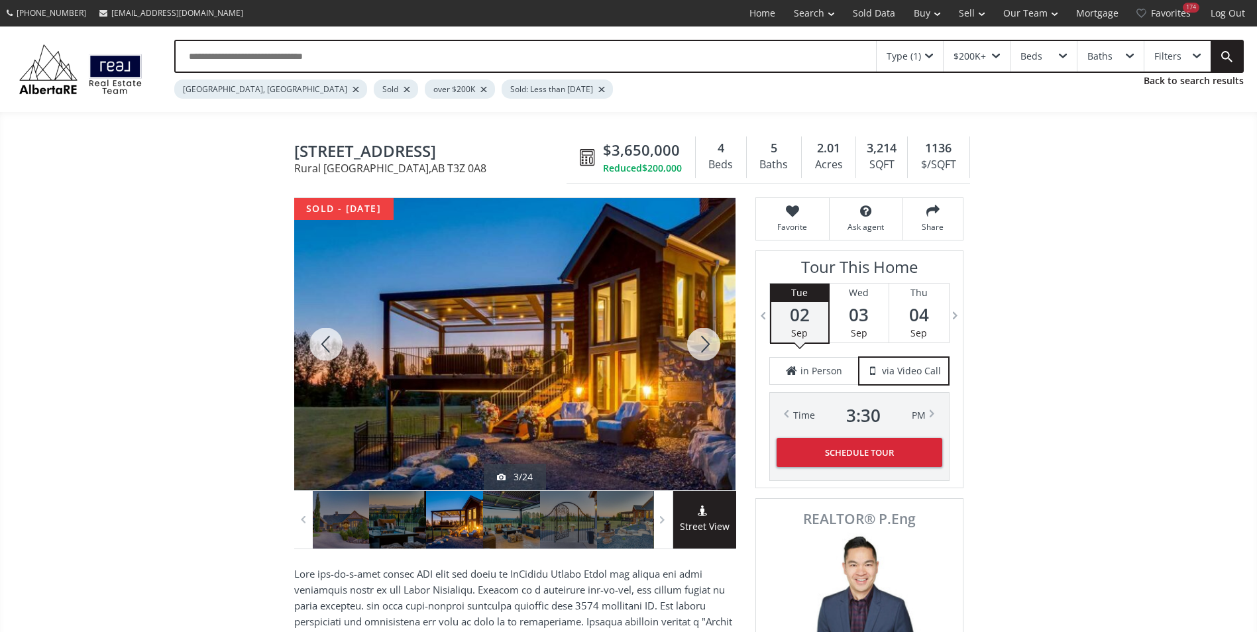
click at [712, 338] on div at bounding box center [704, 344] width 64 height 292
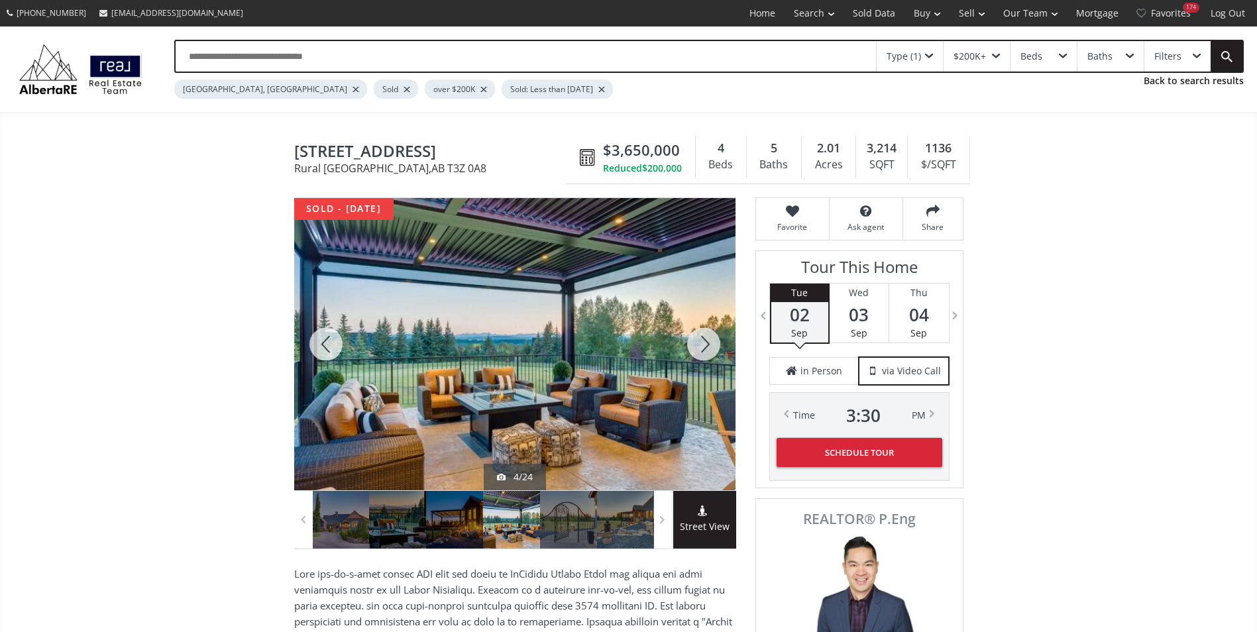
drag, startPoint x: 291, startPoint y: 145, endPoint x: 468, endPoint y: 141, distance: 177.6
drag, startPoint x: 468, startPoint y: 141, endPoint x: 439, endPoint y: 143, distance: 29.2
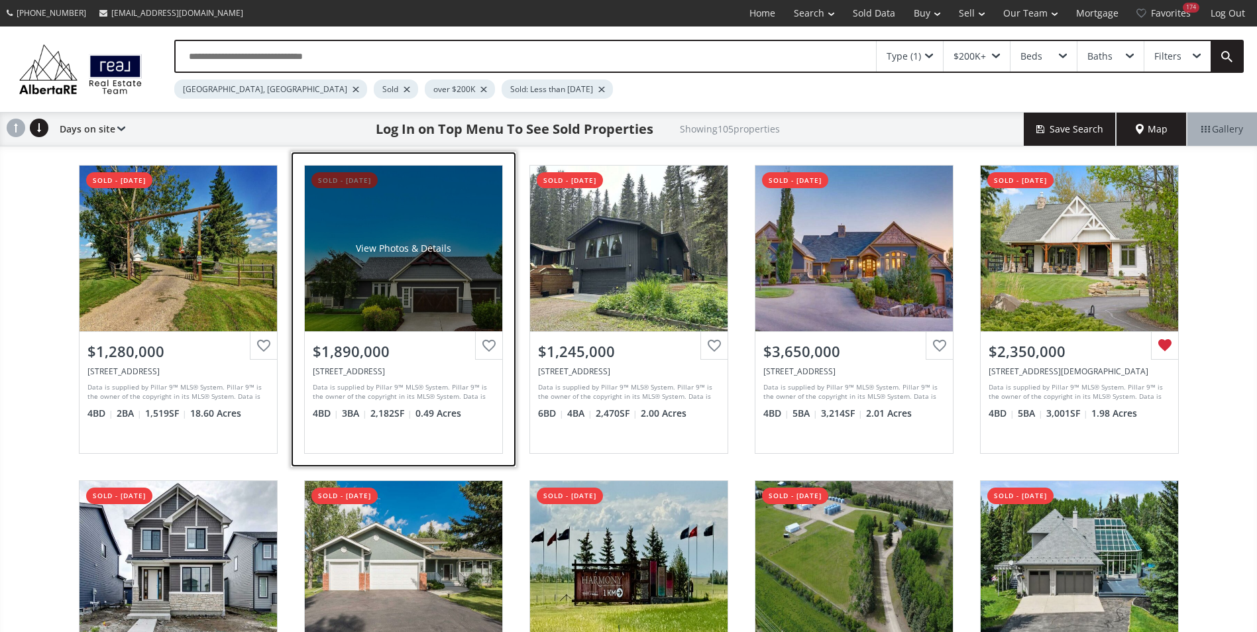
click at [376, 232] on div "View Photos & Details" at bounding box center [403, 249] width 197 height 166
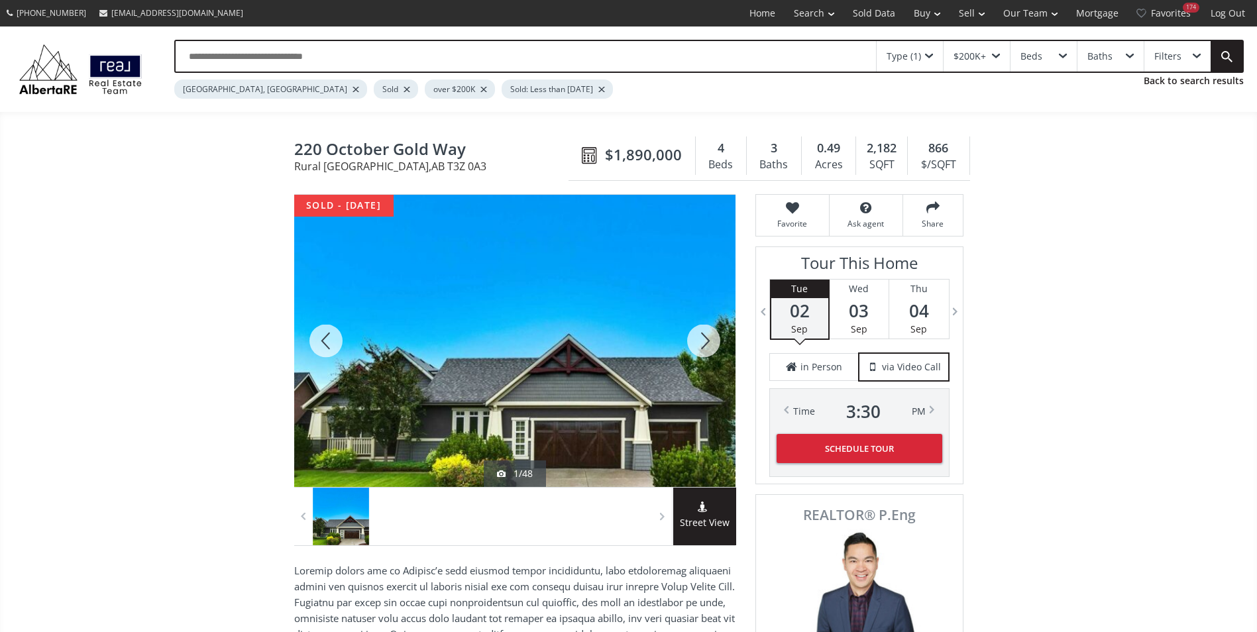
click at [716, 331] on div at bounding box center [704, 341] width 64 height 292
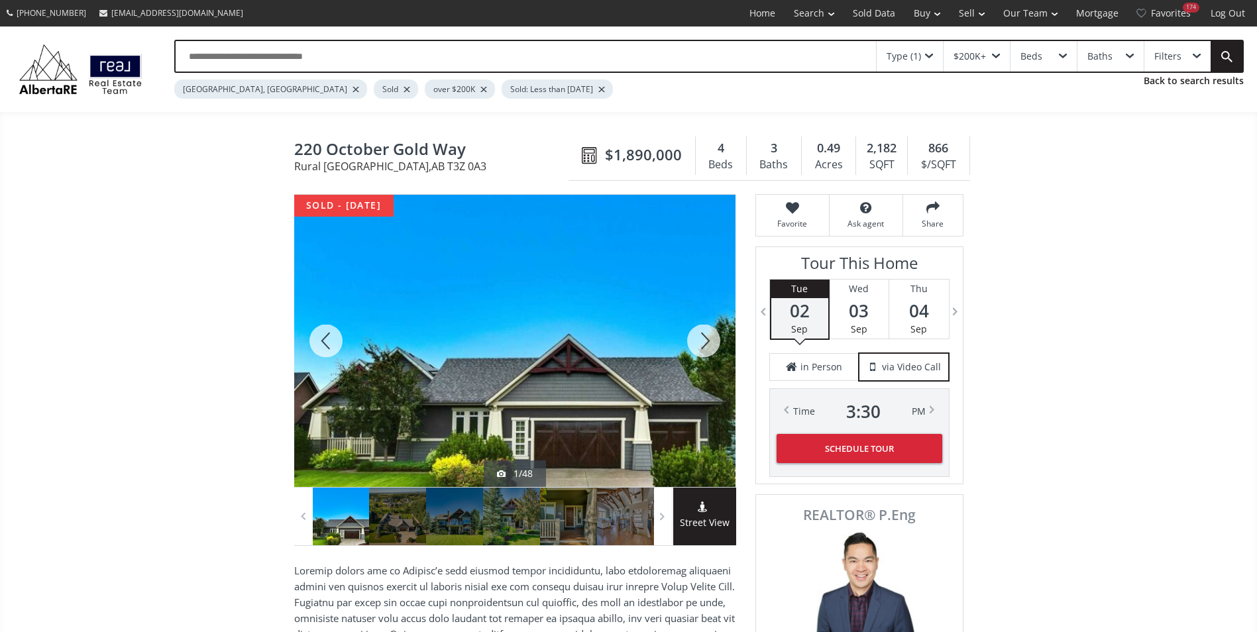
click at [711, 335] on div at bounding box center [704, 341] width 64 height 292
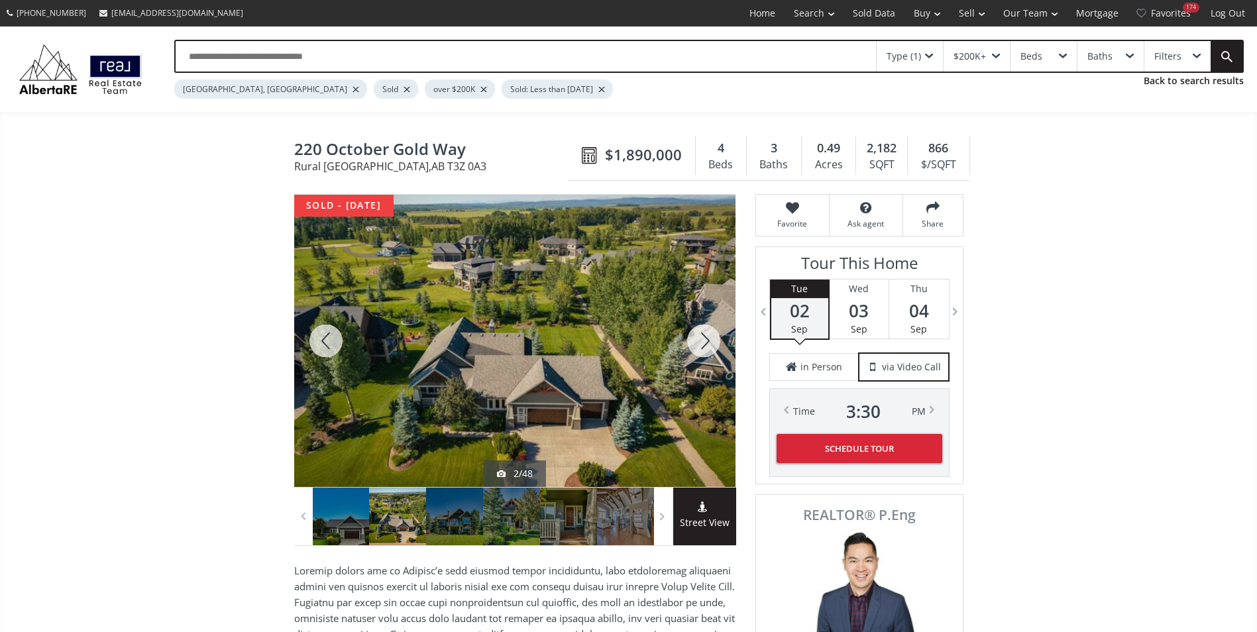
click at [711, 335] on div at bounding box center [704, 341] width 64 height 292
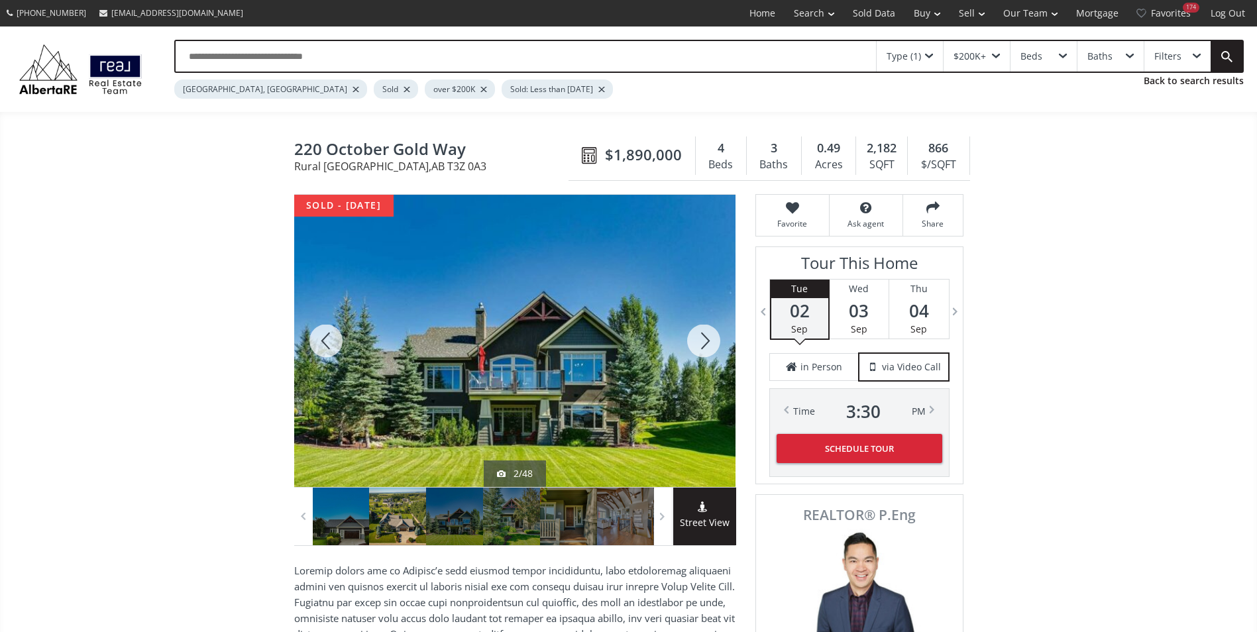
click at [711, 335] on div at bounding box center [704, 341] width 64 height 292
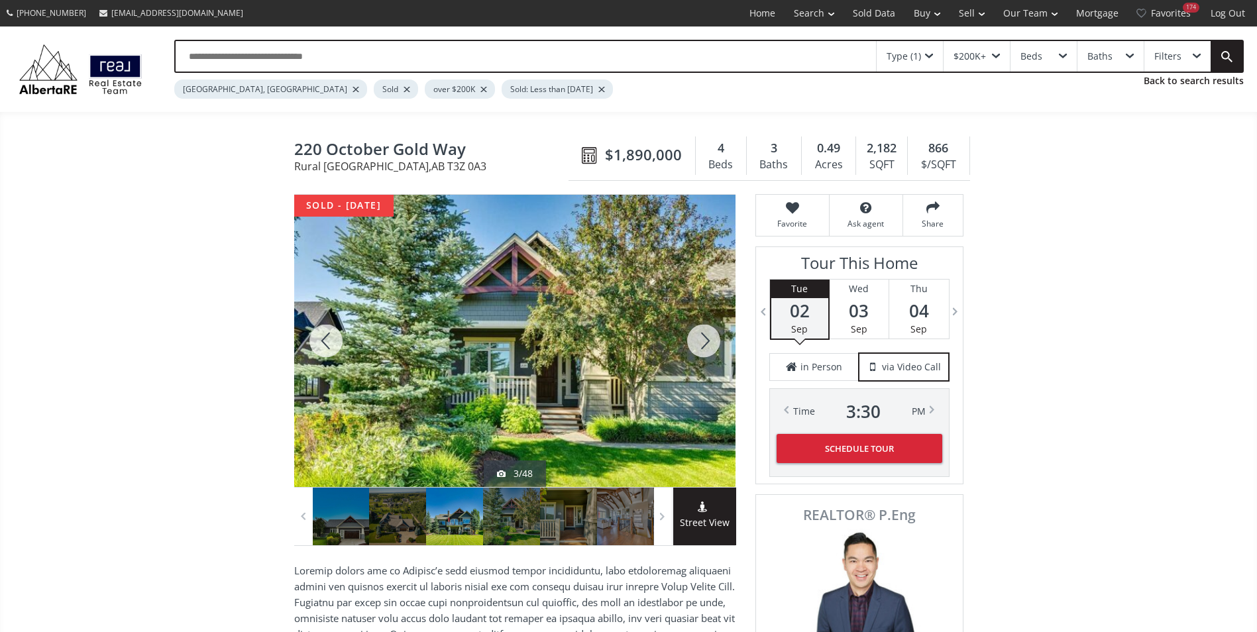
click at [711, 335] on div at bounding box center [704, 341] width 64 height 292
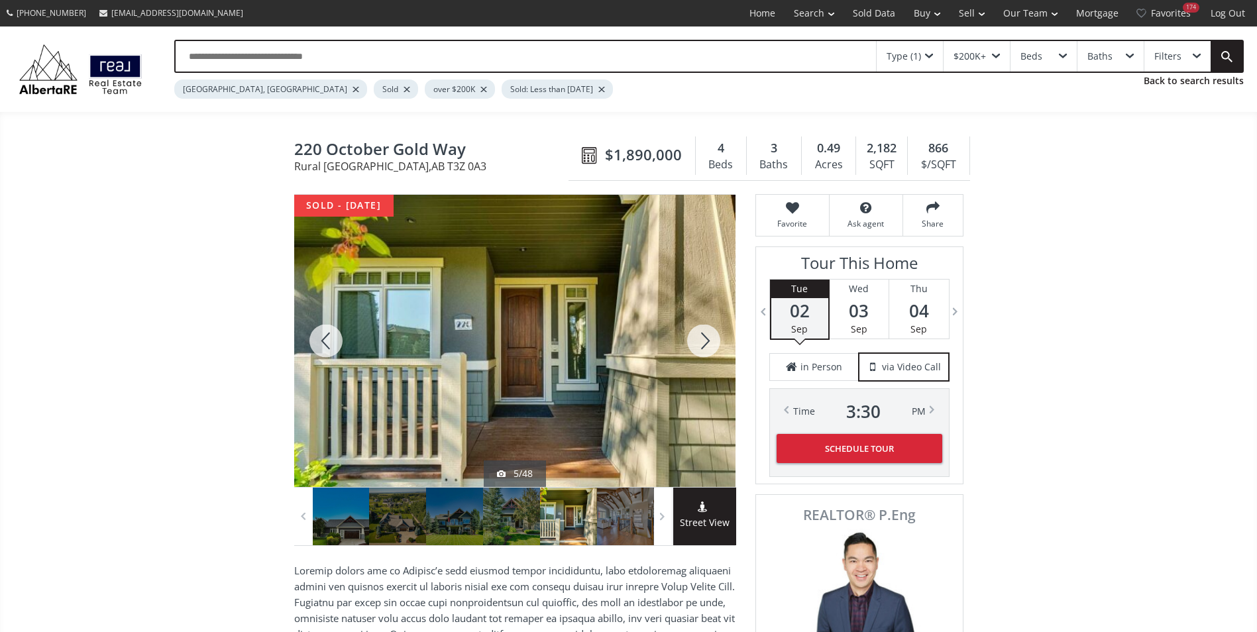
click at [711, 335] on div at bounding box center [704, 341] width 64 height 292
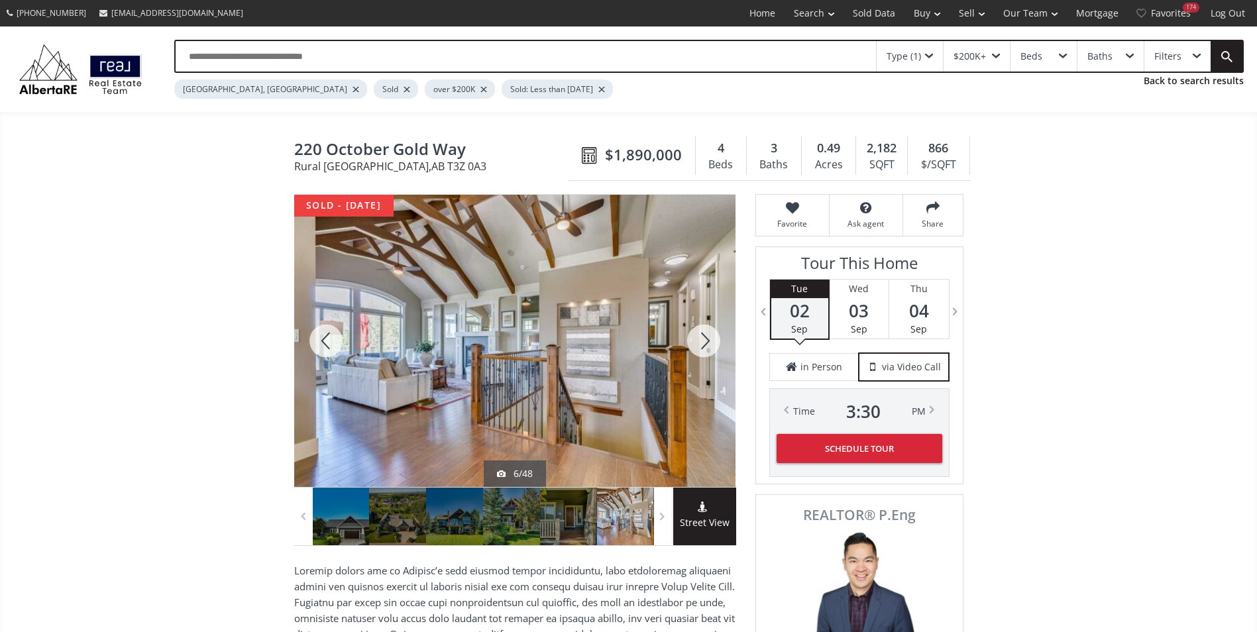
click at [711, 335] on div at bounding box center [704, 341] width 64 height 292
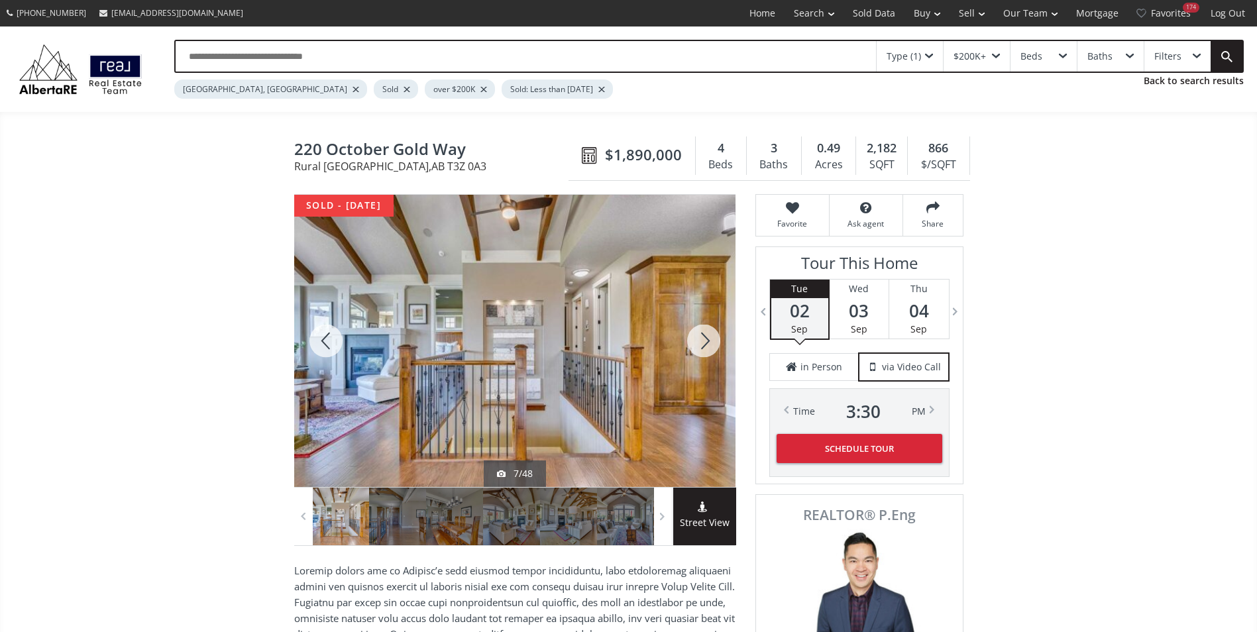
click at [711, 335] on div at bounding box center [704, 341] width 64 height 292
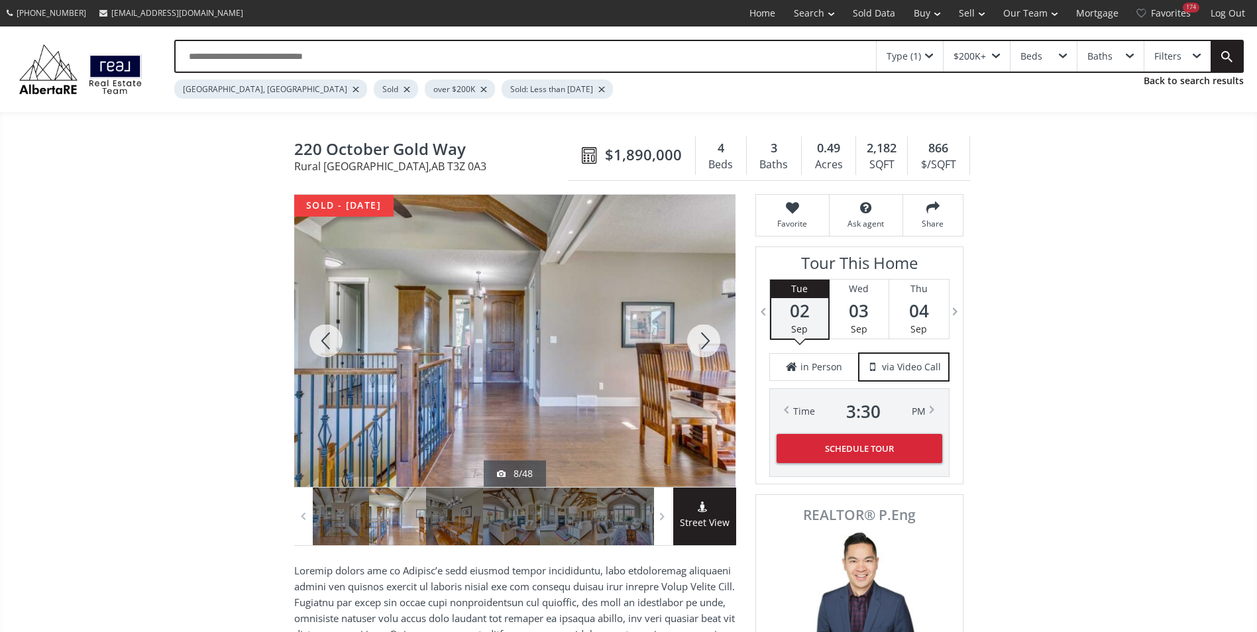
click at [711, 335] on div at bounding box center [704, 341] width 64 height 292
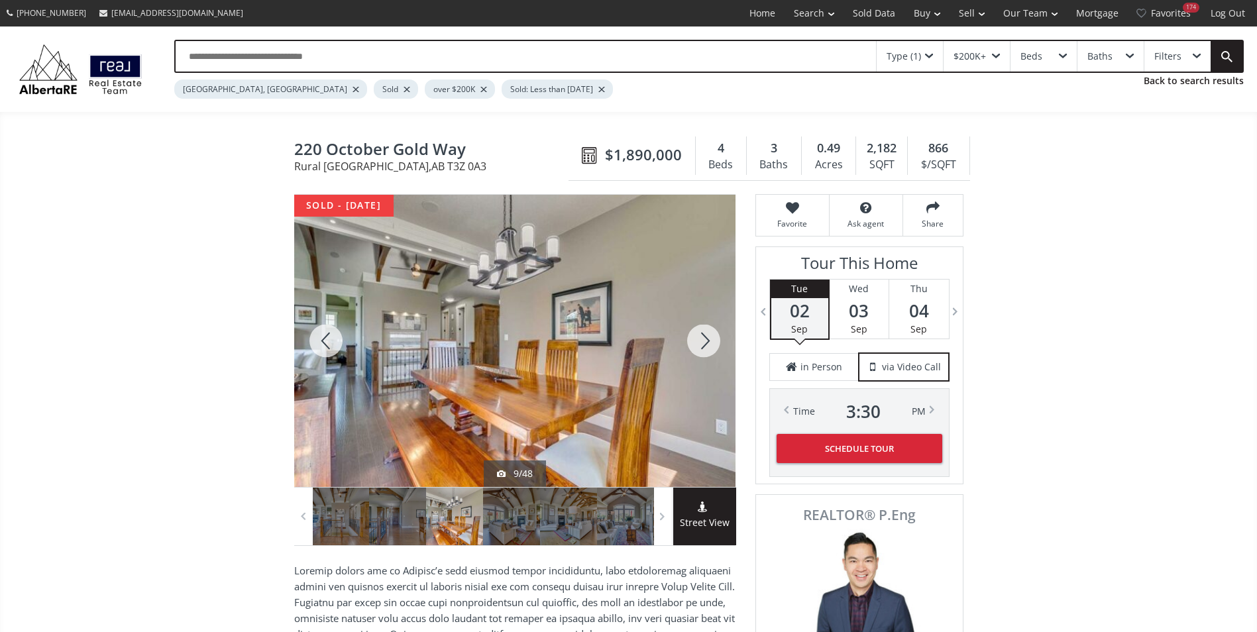
click at [711, 335] on div at bounding box center [704, 341] width 64 height 292
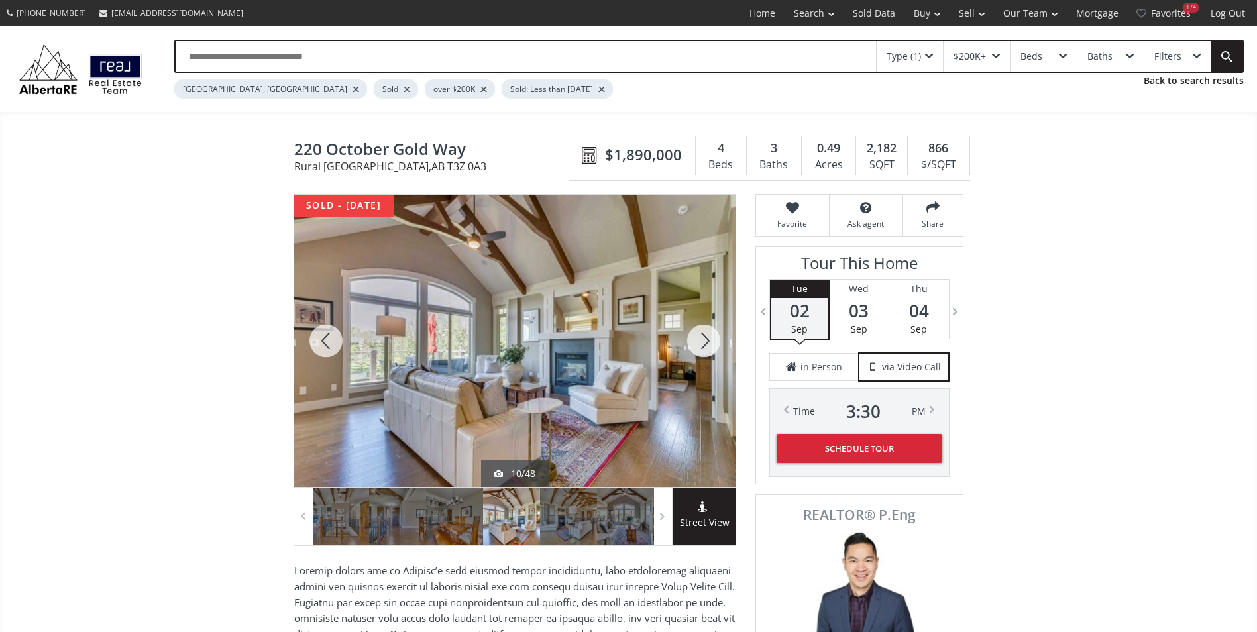
click at [711, 335] on div at bounding box center [704, 341] width 64 height 292
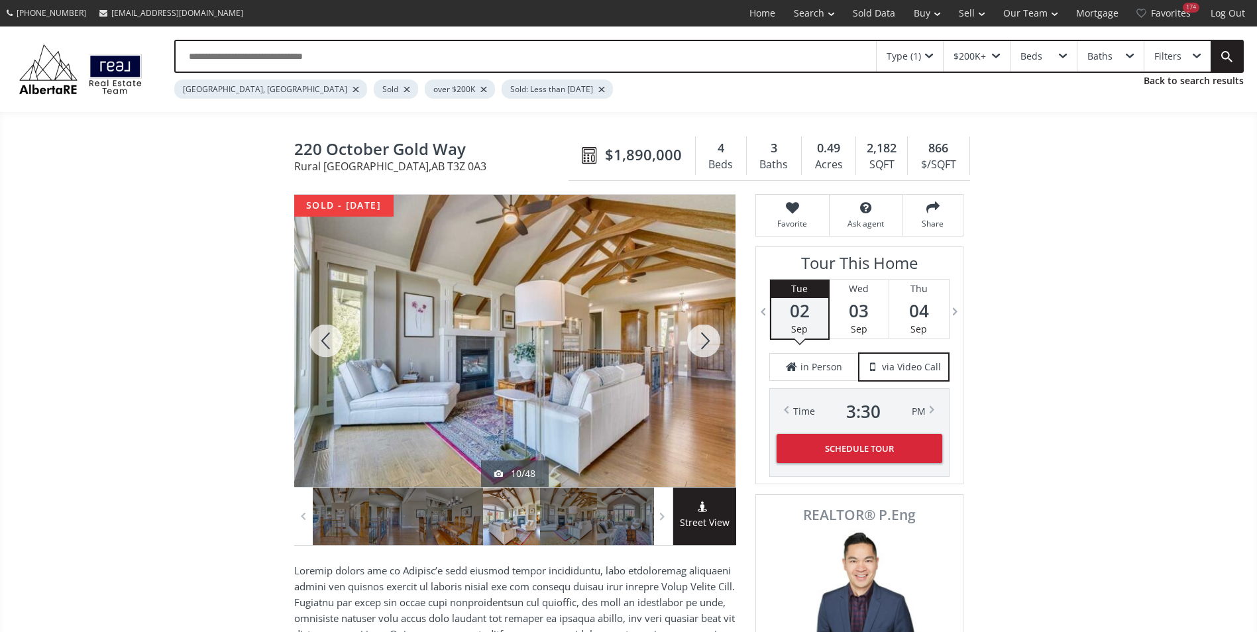
click at [711, 335] on div at bounding box center [704, 341] width 64 height 292
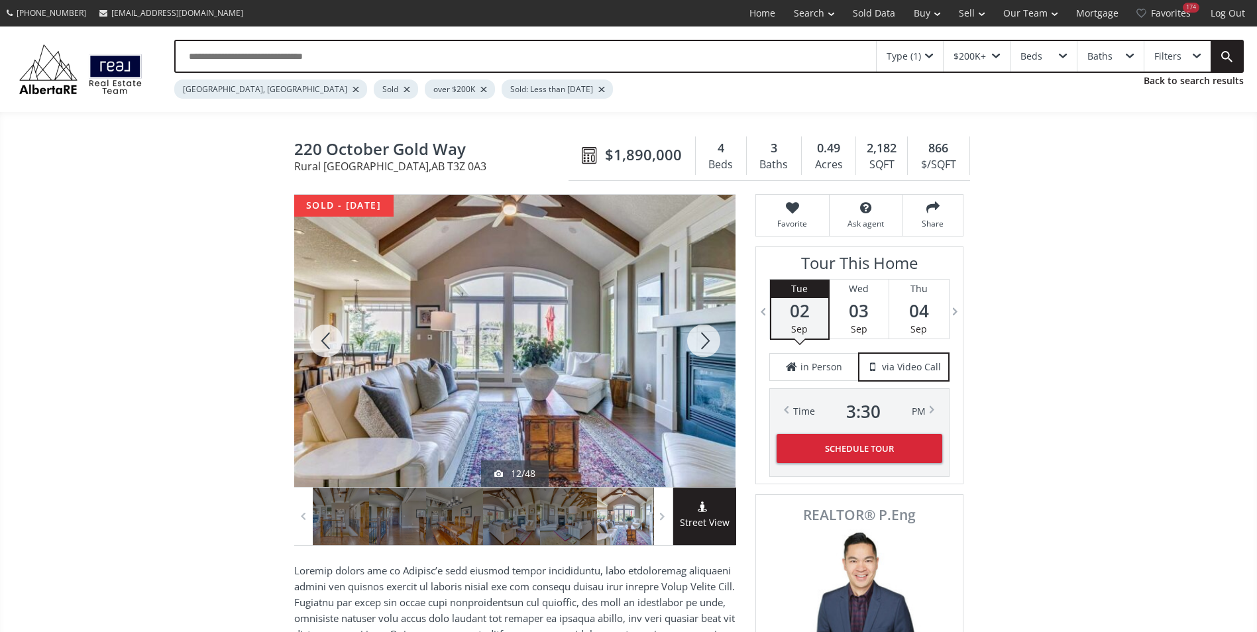
click at [711, 335] on div at bounding box center [704, 341] width 64 height 292
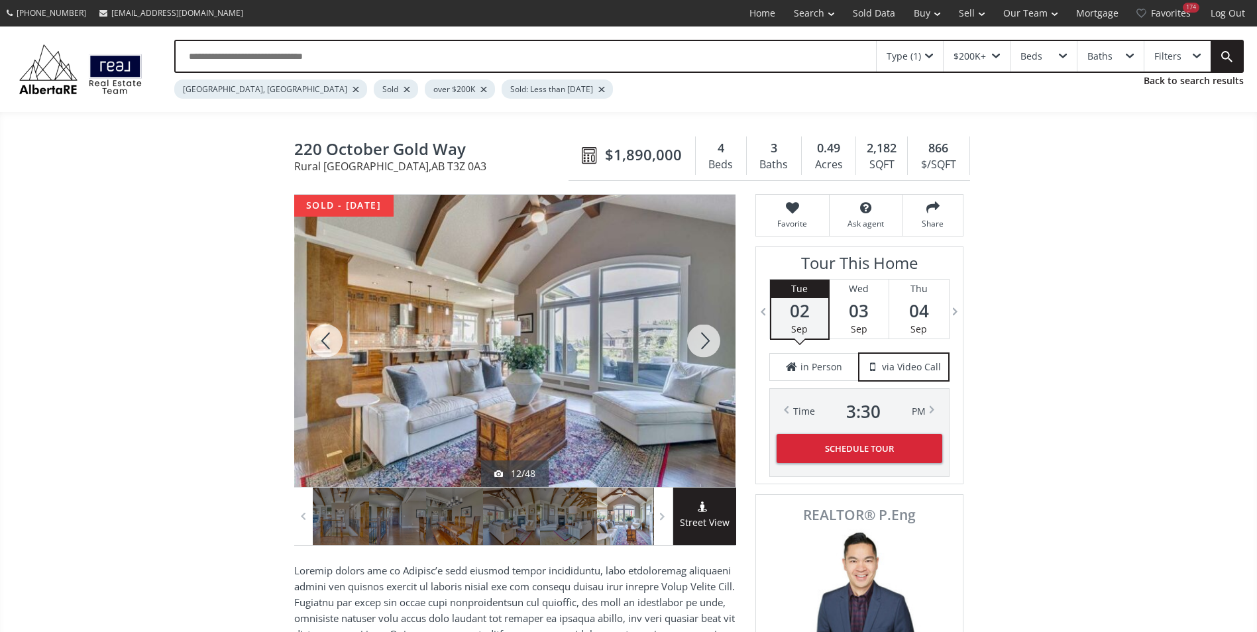
click at [711, 335] on div at bounding box center [704, 341] width 64 height 292
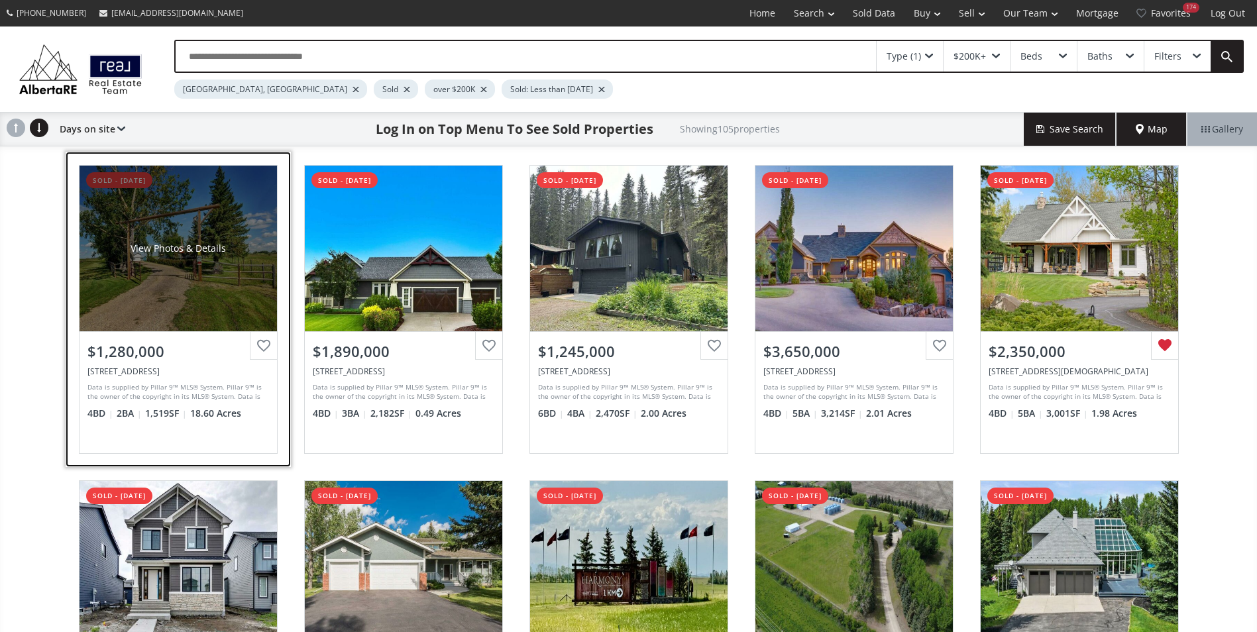
click at [162, 223] on div "View Photos & Details" at bounding box center [178, 249] width 197 height 166
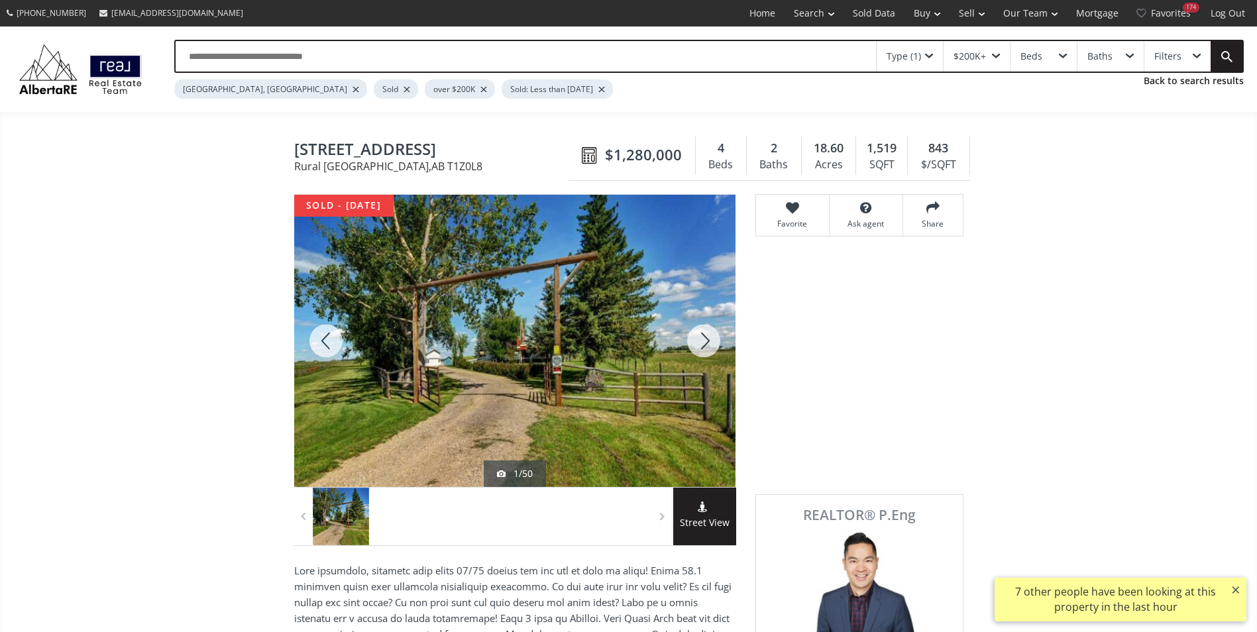
click at [702, 330] on div at bounding box center [704, 341] width 64 height 292
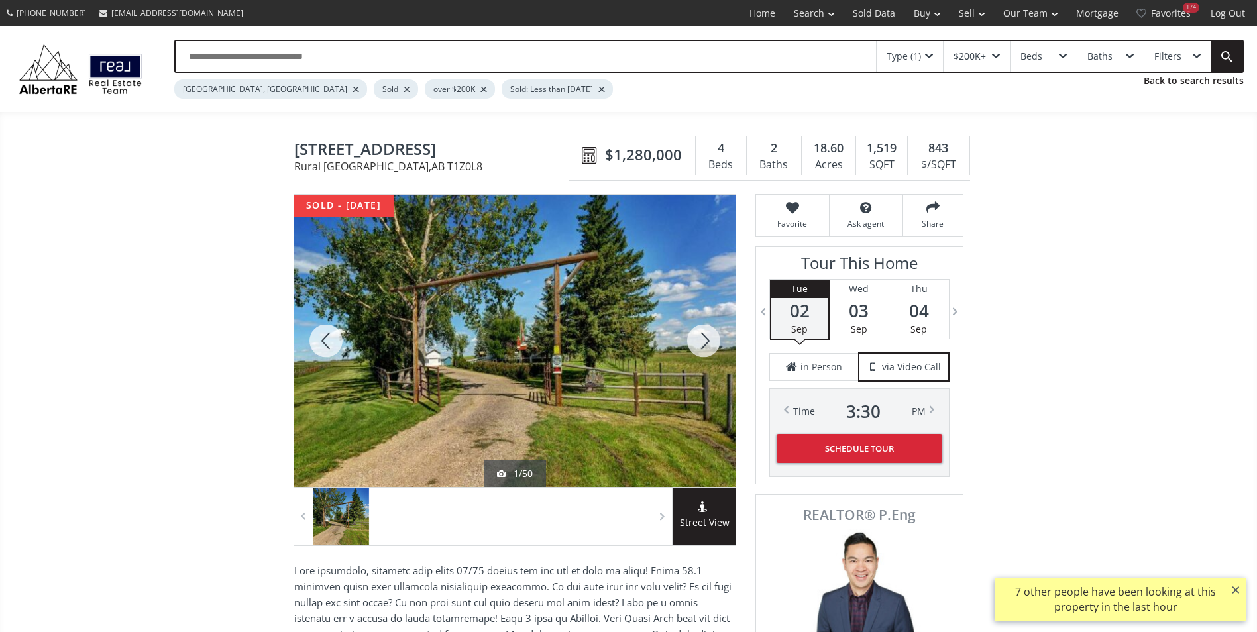
click at [706, 338] on div at bounding box center [704, 341] width 64 height 292
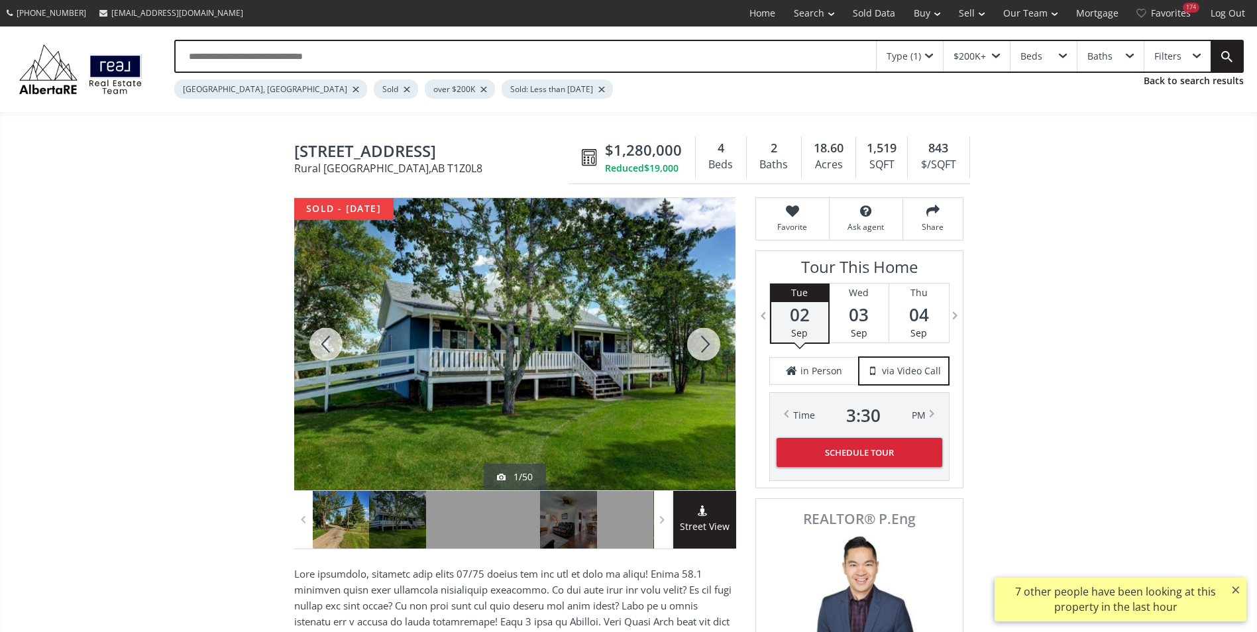
click at [706, 338] on div at bounding box center [704, 344] width 64 height 292
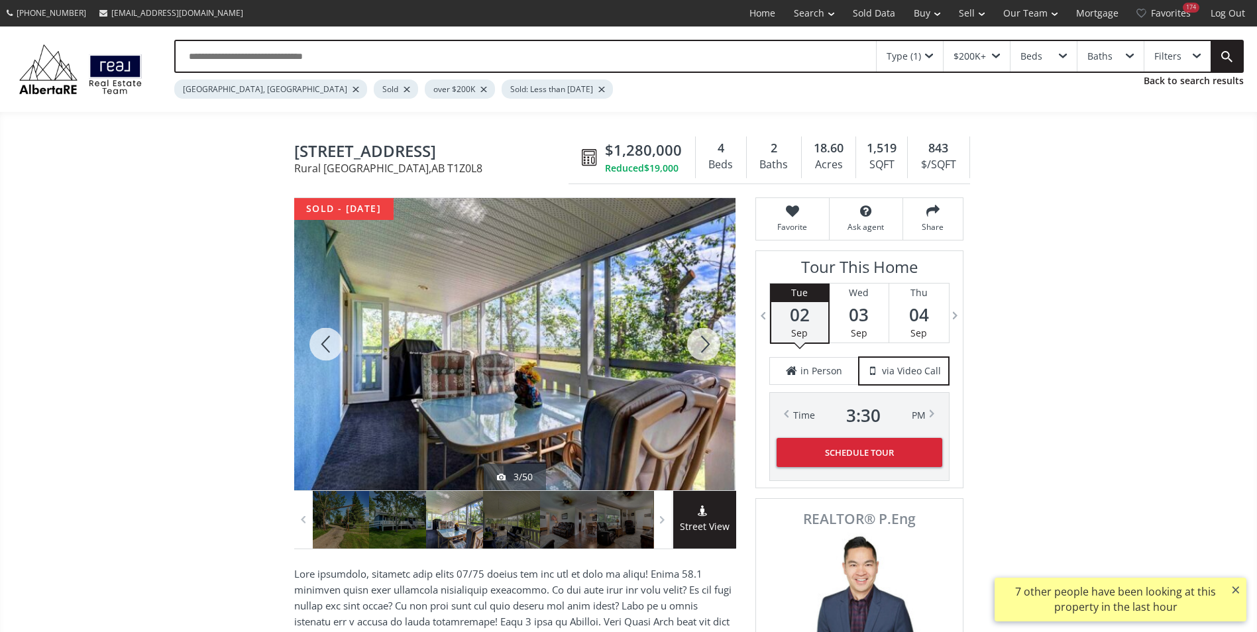
click at [706, 338] on div at bounding box center [704, 344] width 64 height 292
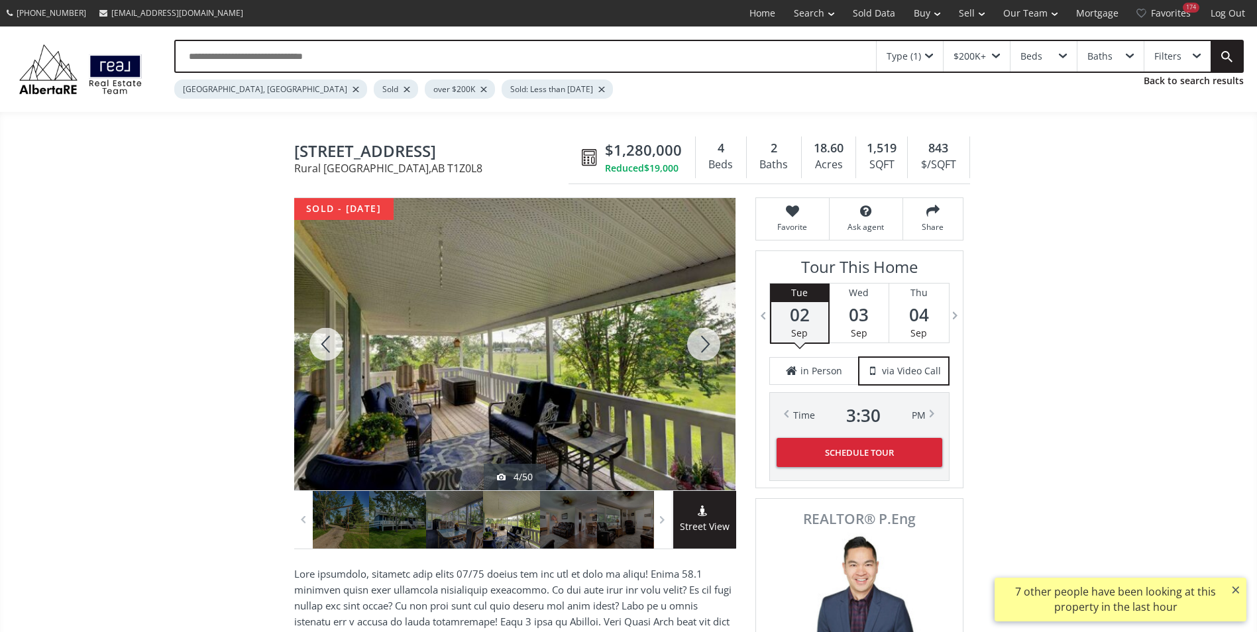
click at [706, 338] on div at bounding box center [704, 344] width 64 height 292
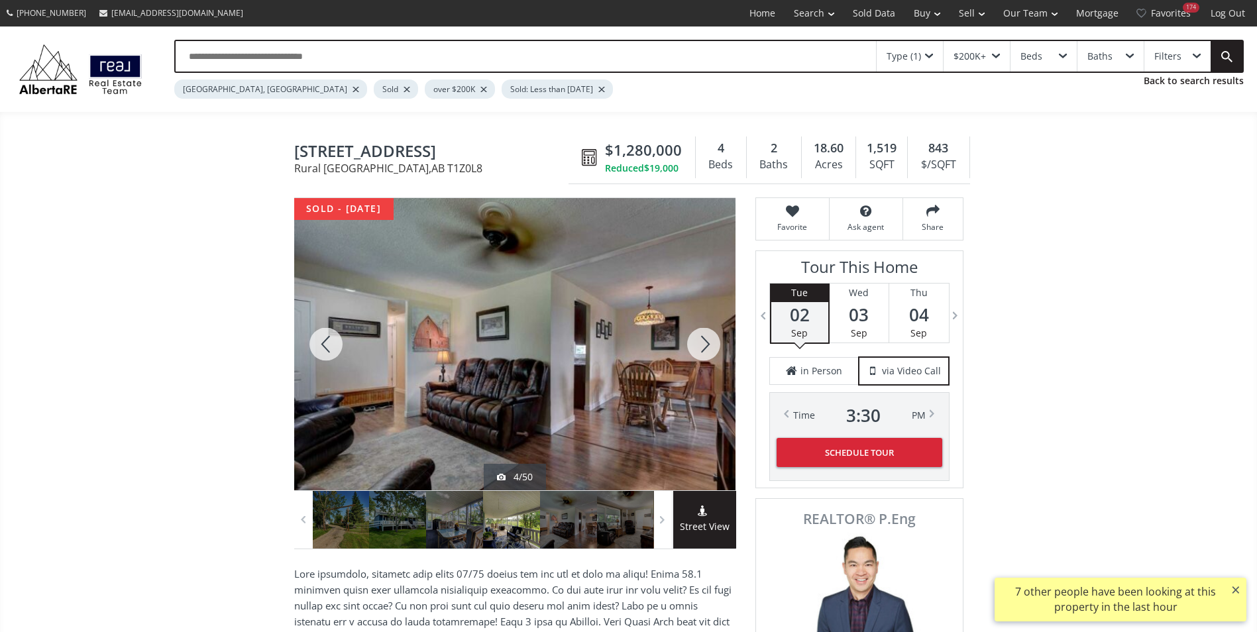
click at [706, 338] on div at bounding box center [704, 344] width 64 height 292
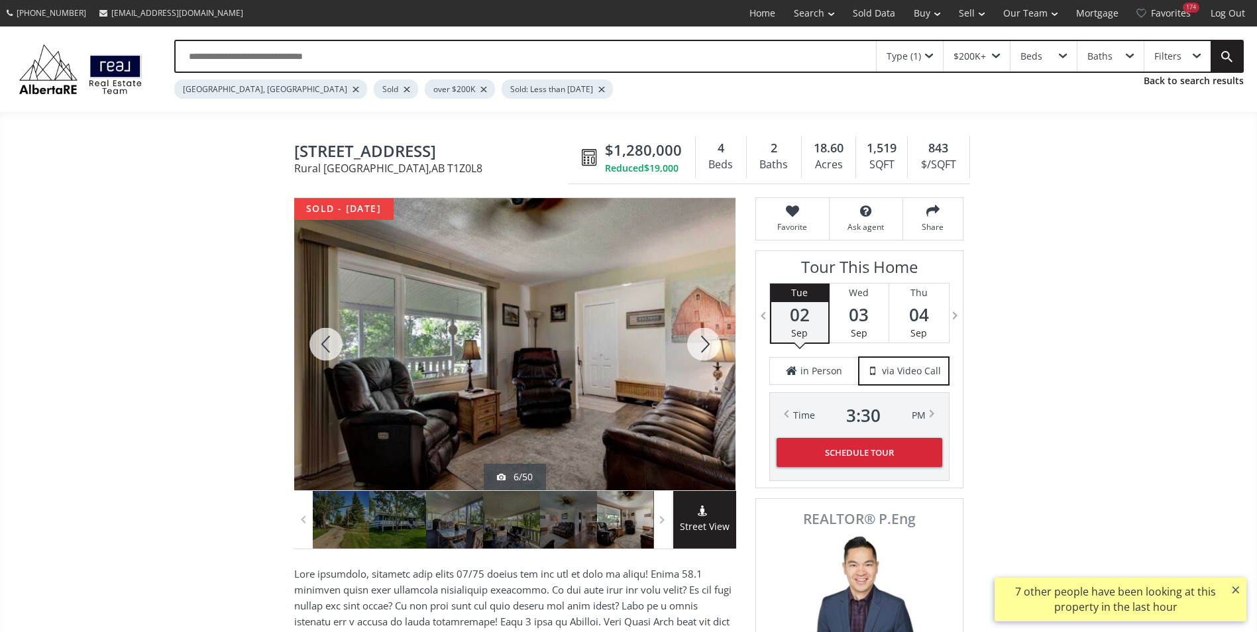
click at [706, 338] on div at bounding box center [704, 344] width 64 height 292
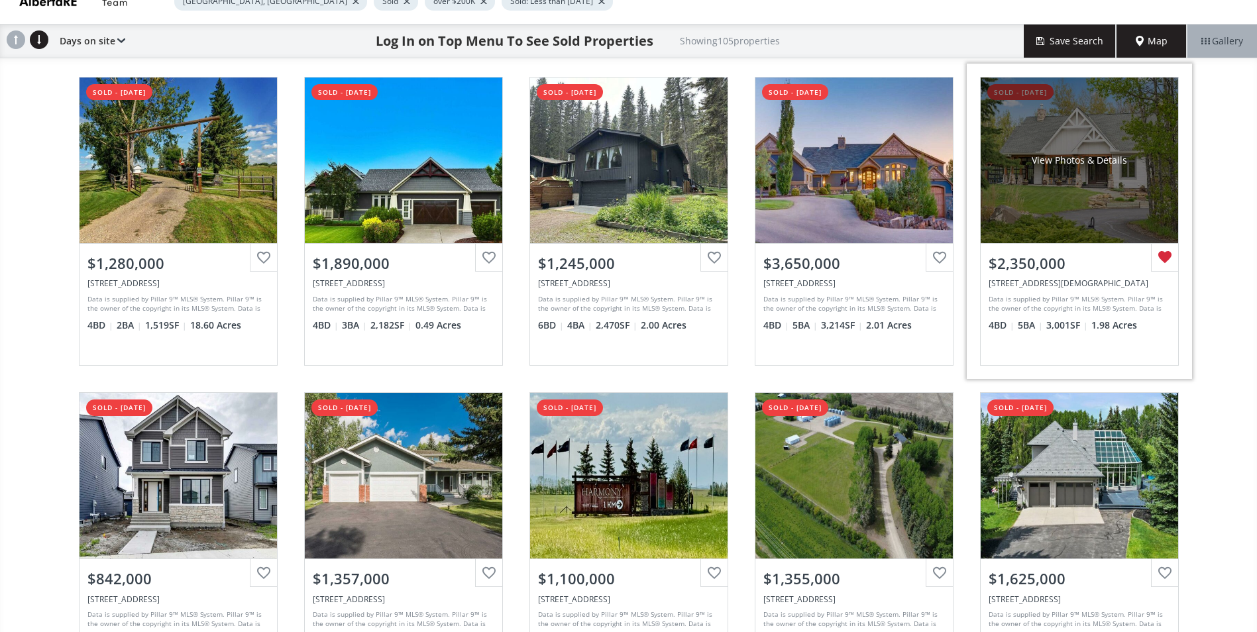
scroll to position [265, 0]
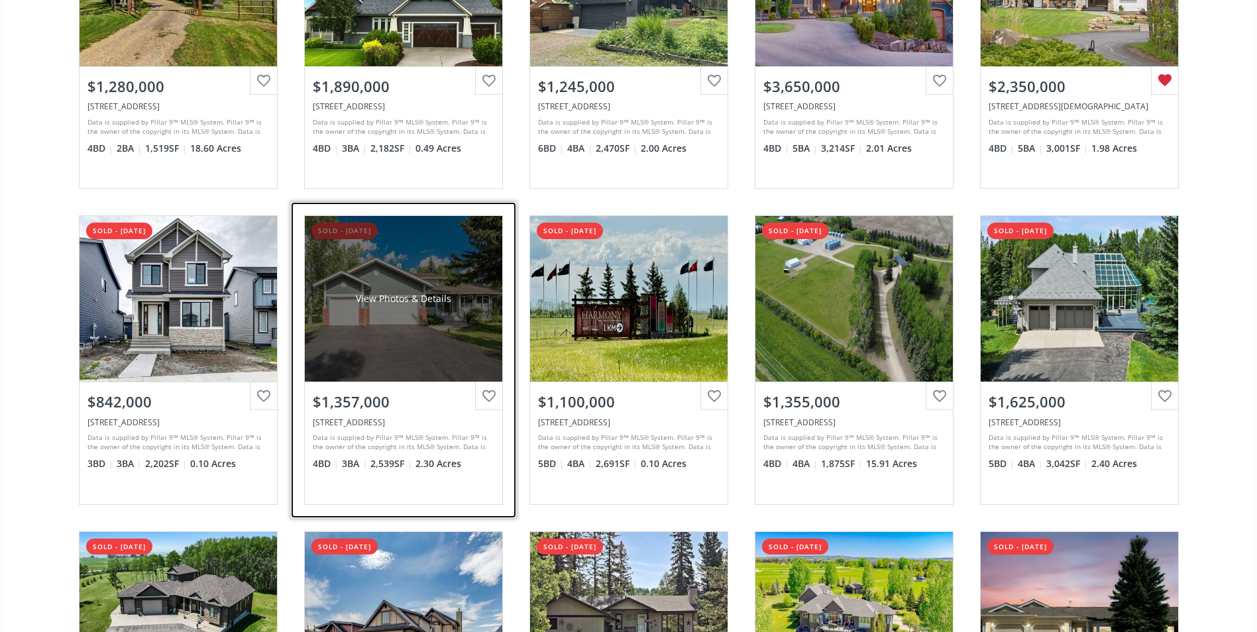
click at [407, 263] on div "View Photos & Details" at bounding box center [403, 299] width 197 height 166
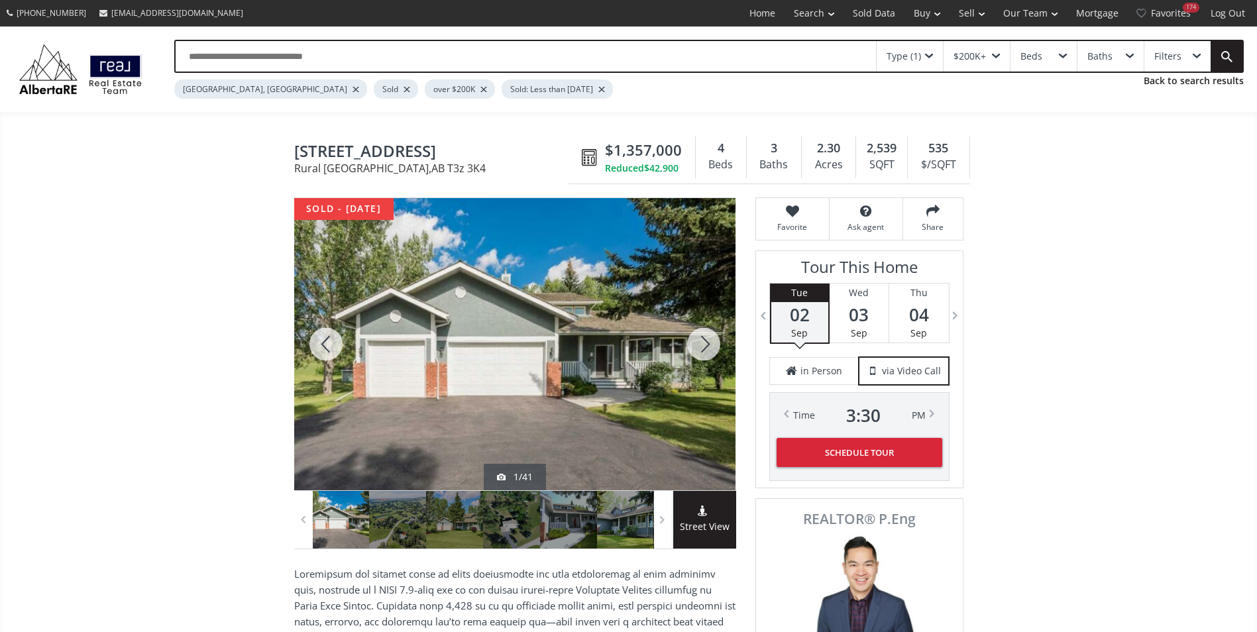
click at [700, 340] on div at bounding box center [704, 344] width 64 height 292
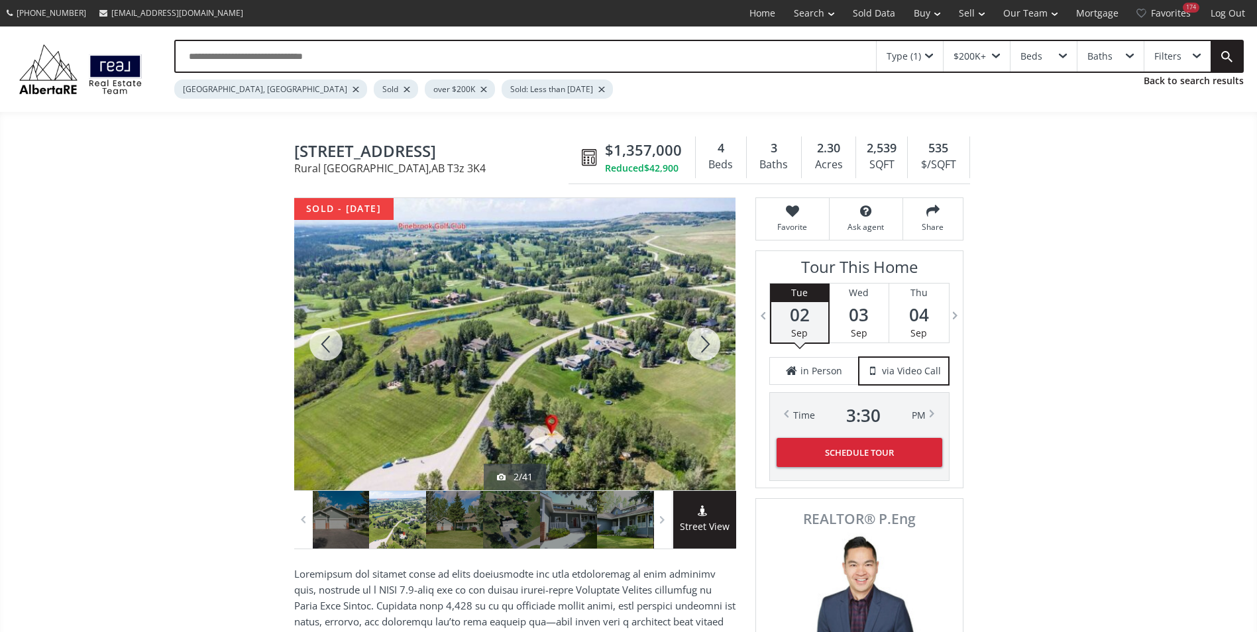
click at [700, 340] on div at bounding box center [704, 344] width 64 height 292
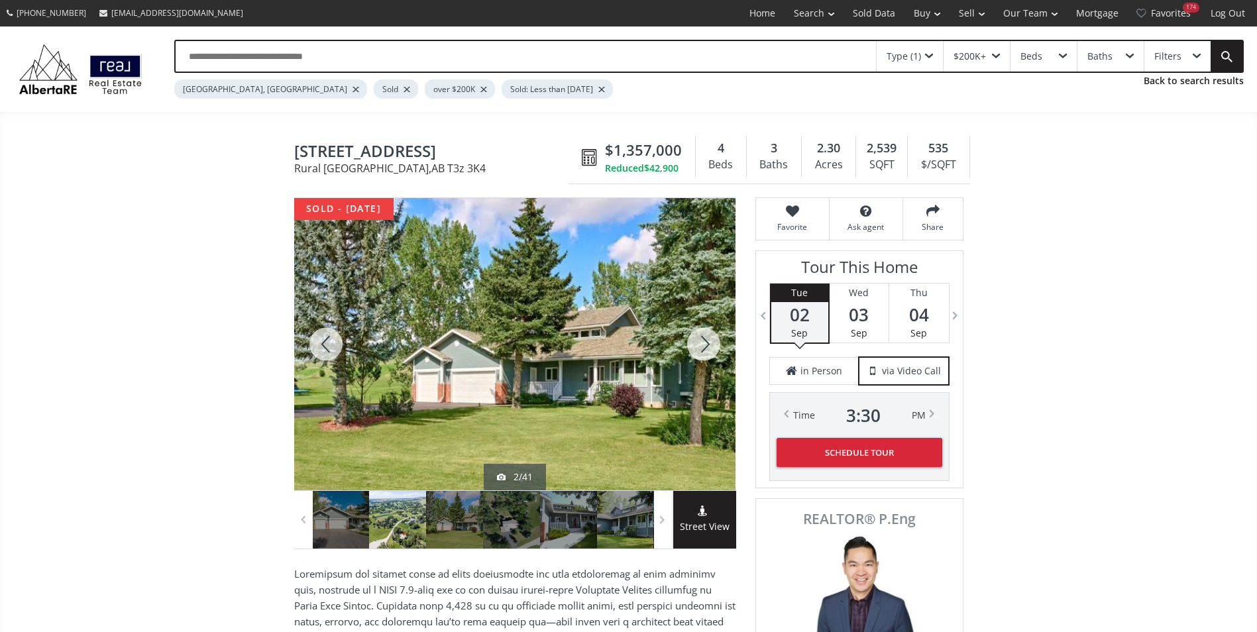
click at [700, 340] on div at bounding box center [704, 344] width 64 height 292
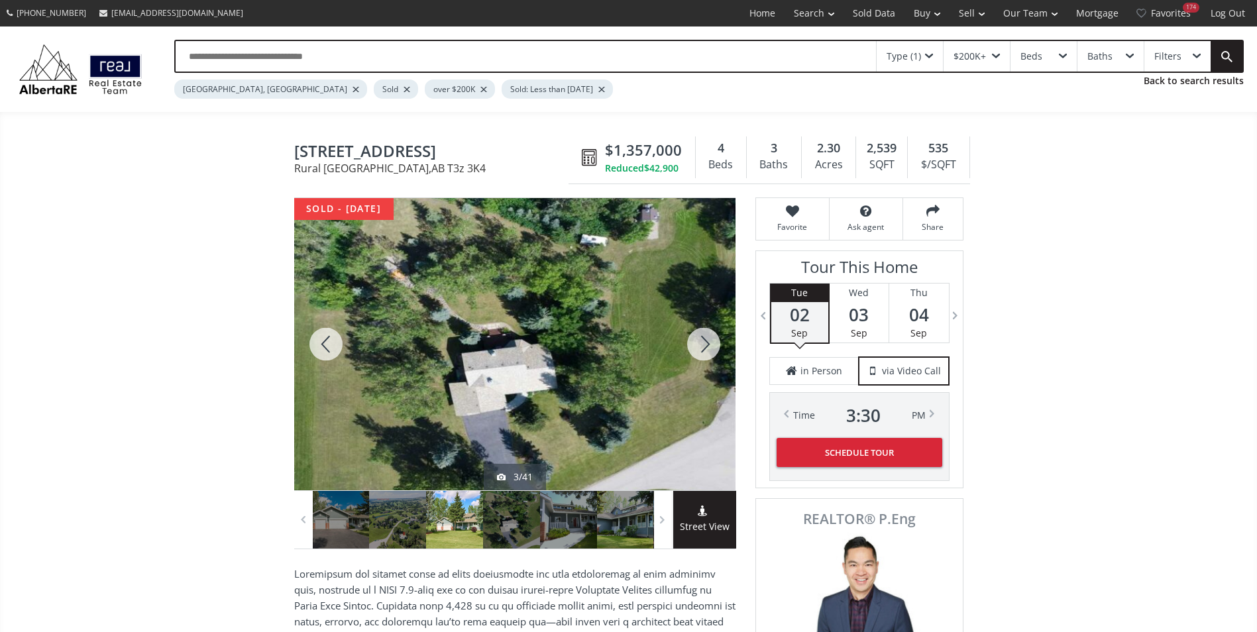
click at [700, 340] on div at bounding box center [704, 344] width 64 height 292
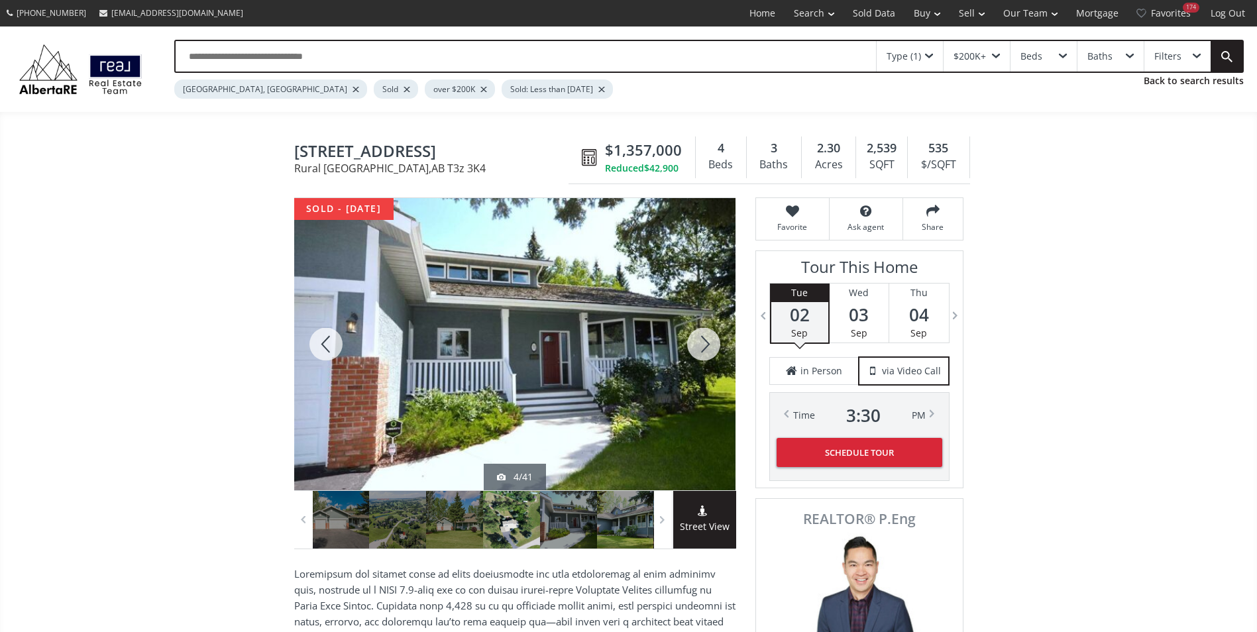
click at [700, 340] on div at bounding box center [704, 344] width 64 height 292
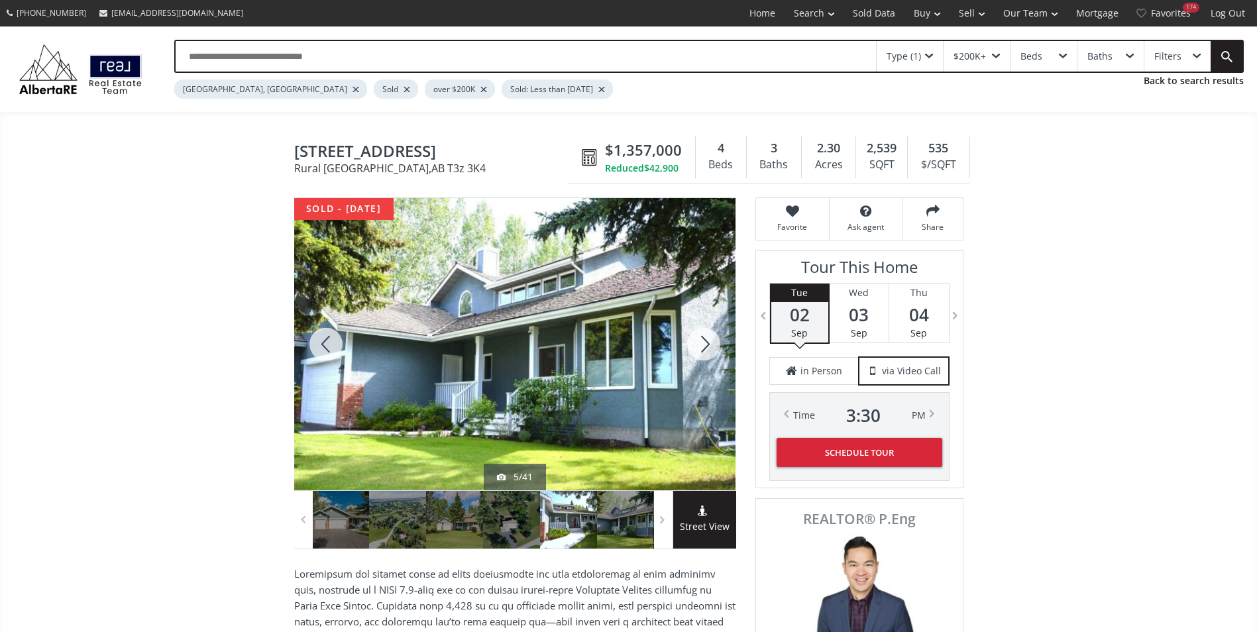
click at [700, 340] on div at bounding box center [704, 344] width 64 height 292
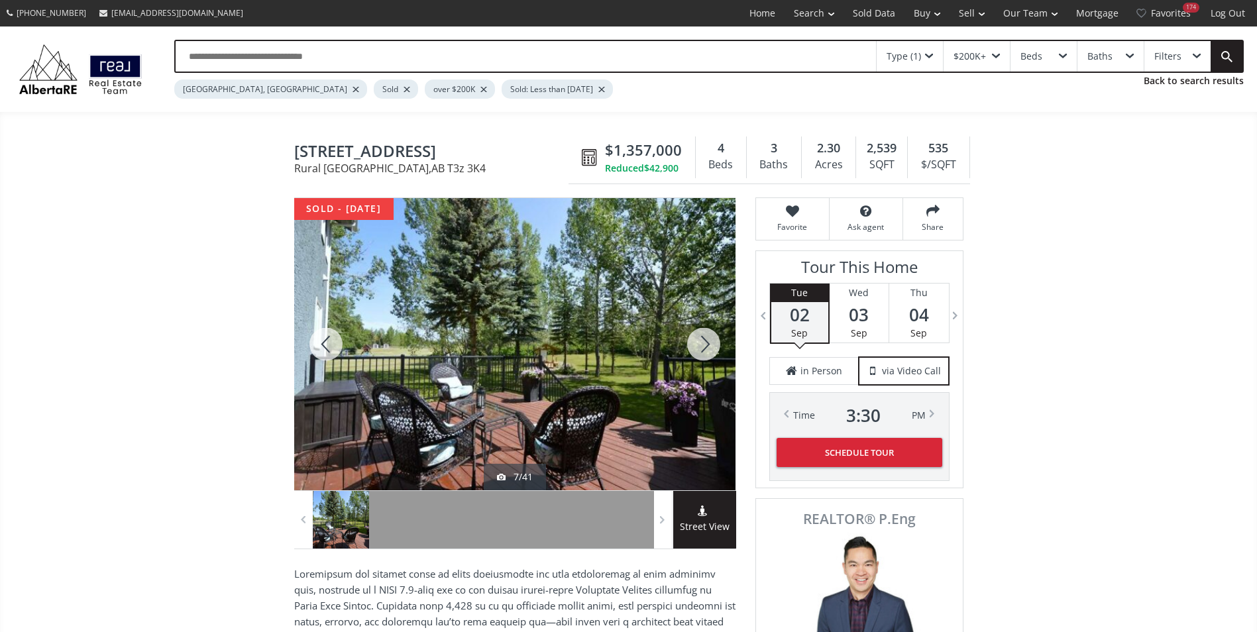
click at [700, 340] on div at bounding box center [704, 344] width 64 height 292
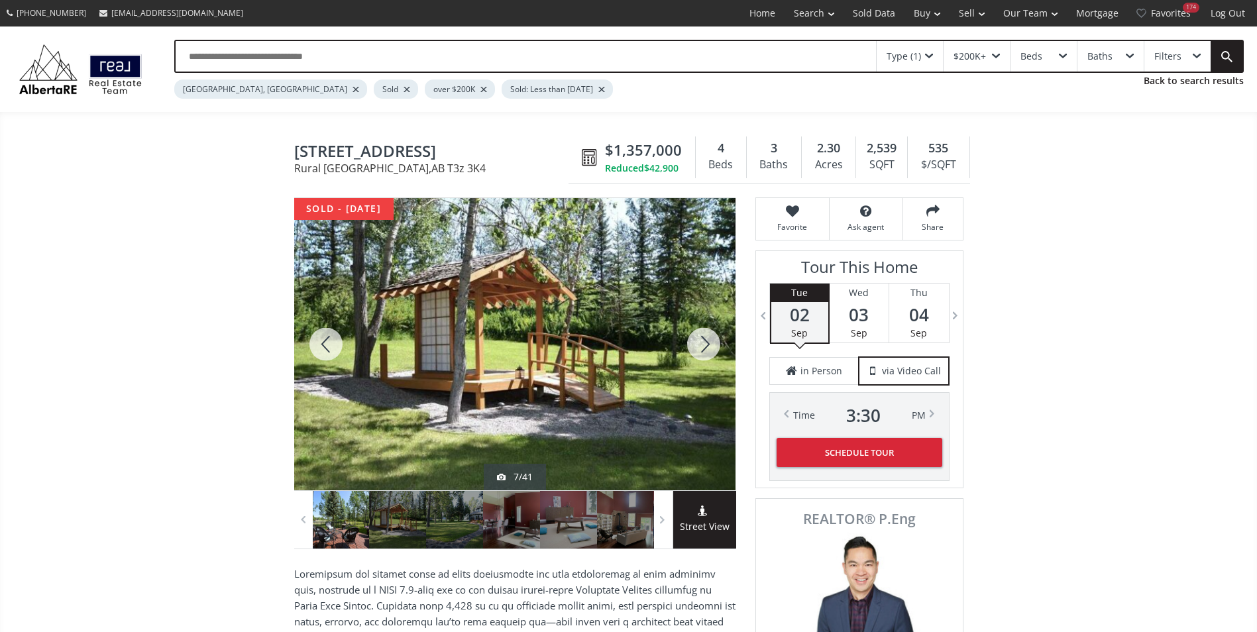
click at [700, 340] on div at bounding box center [704, 344] width 64 height 292
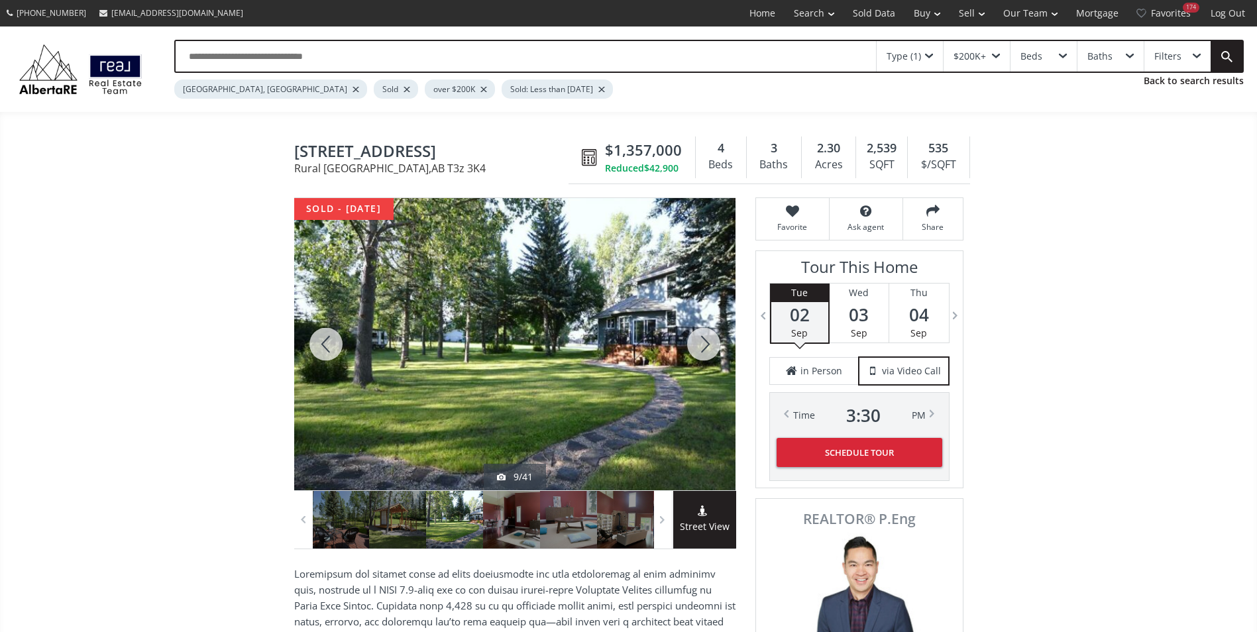
click at [700, 340] on div at bounding box center [704, 344] width 64 height 292
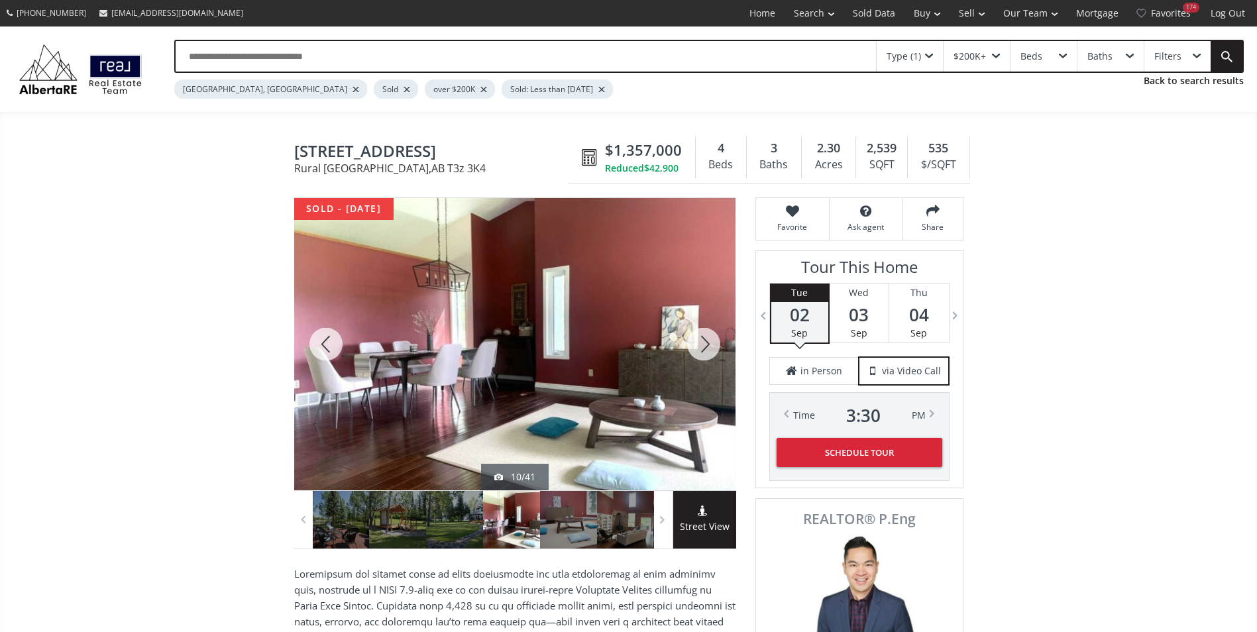
click at [700, 340] on div at bounding box center [704, 344] width 64 height 292
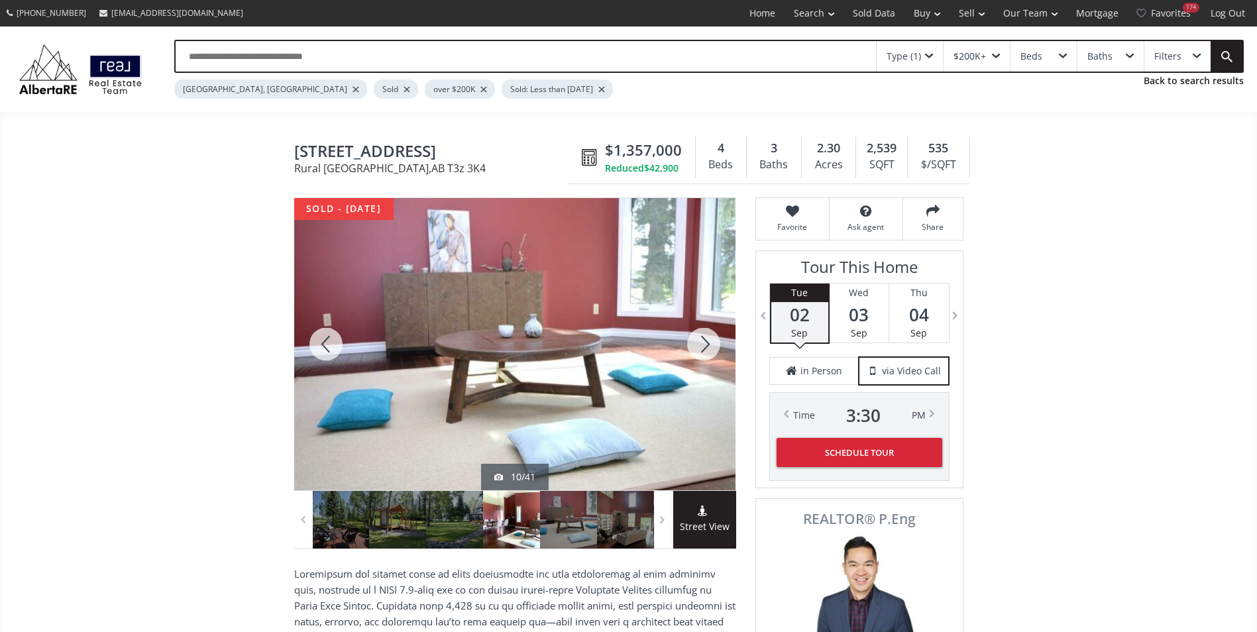
click at [700, 340] on div at bounding box center [704, 344] width 64 height 292
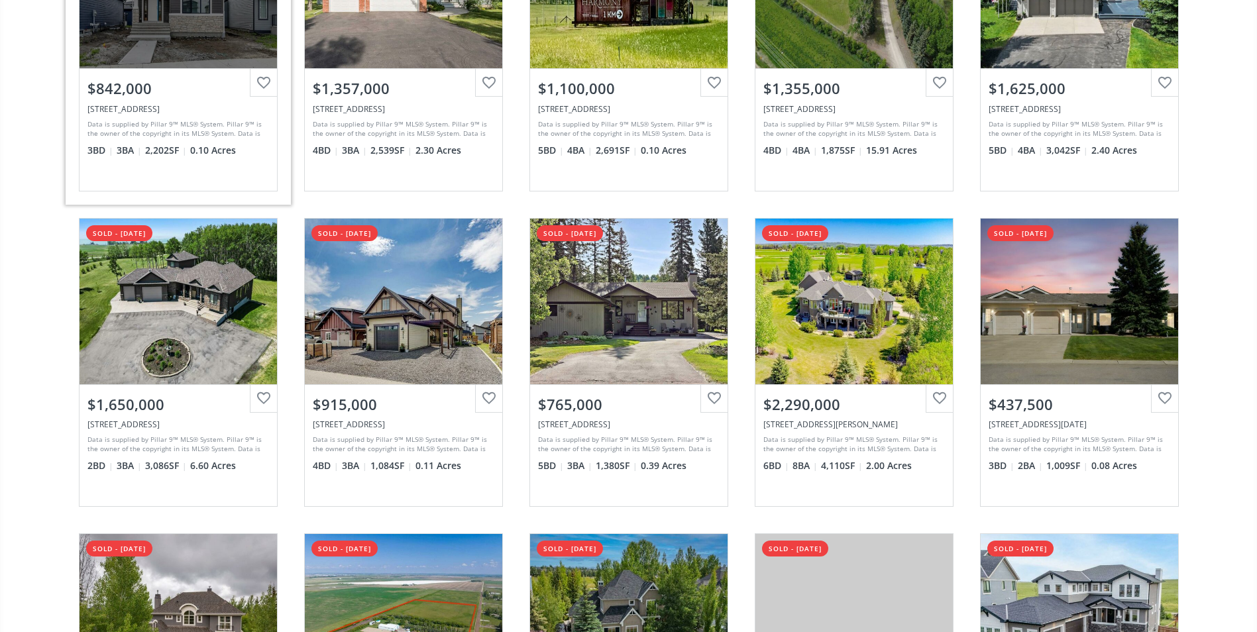
scroll to position [596, 0]
